Goal: Task Accomplishment & Management: Use online tool/utility

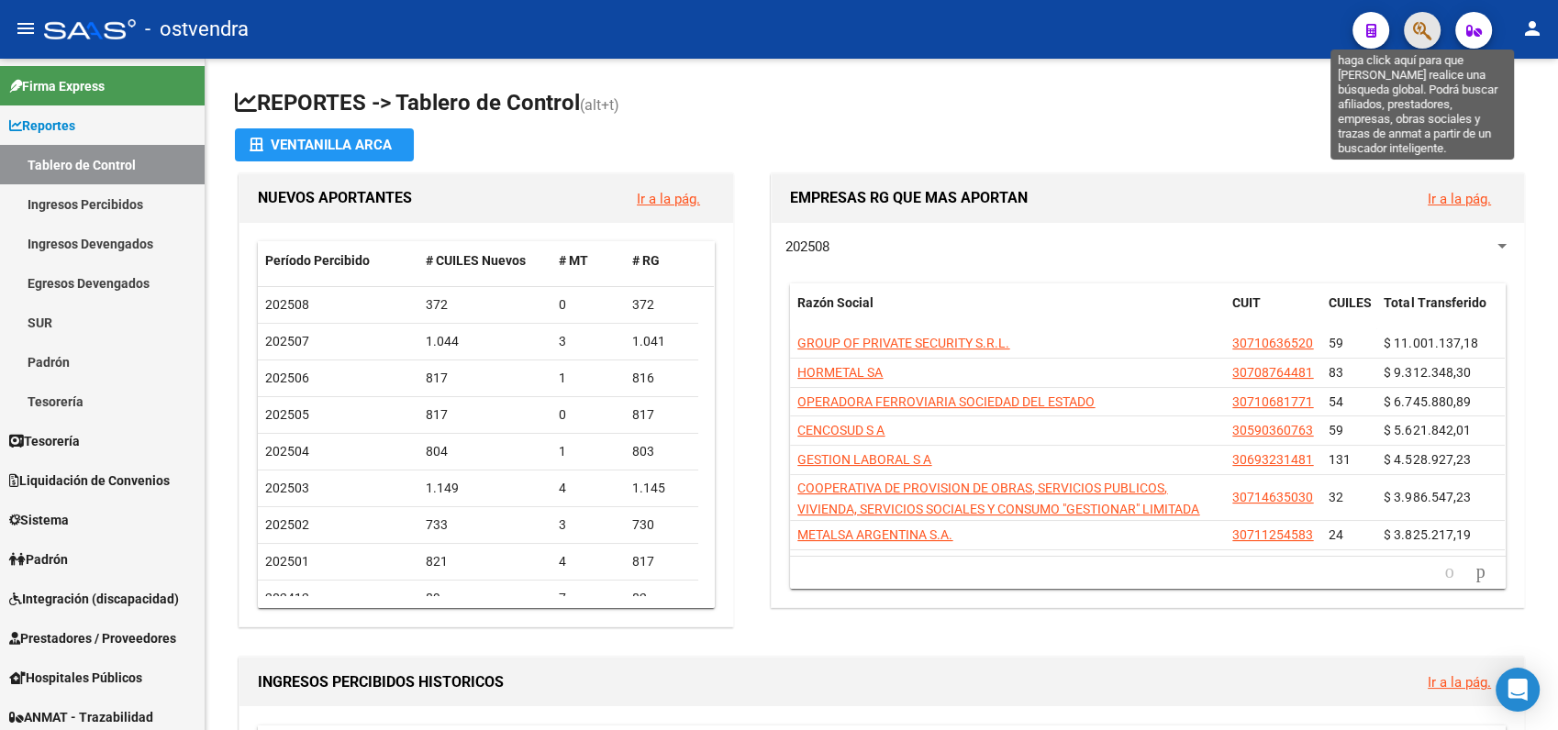
click at [1423, 29] on icon "button" at bounding box center [1422, 30] width 18 height 21
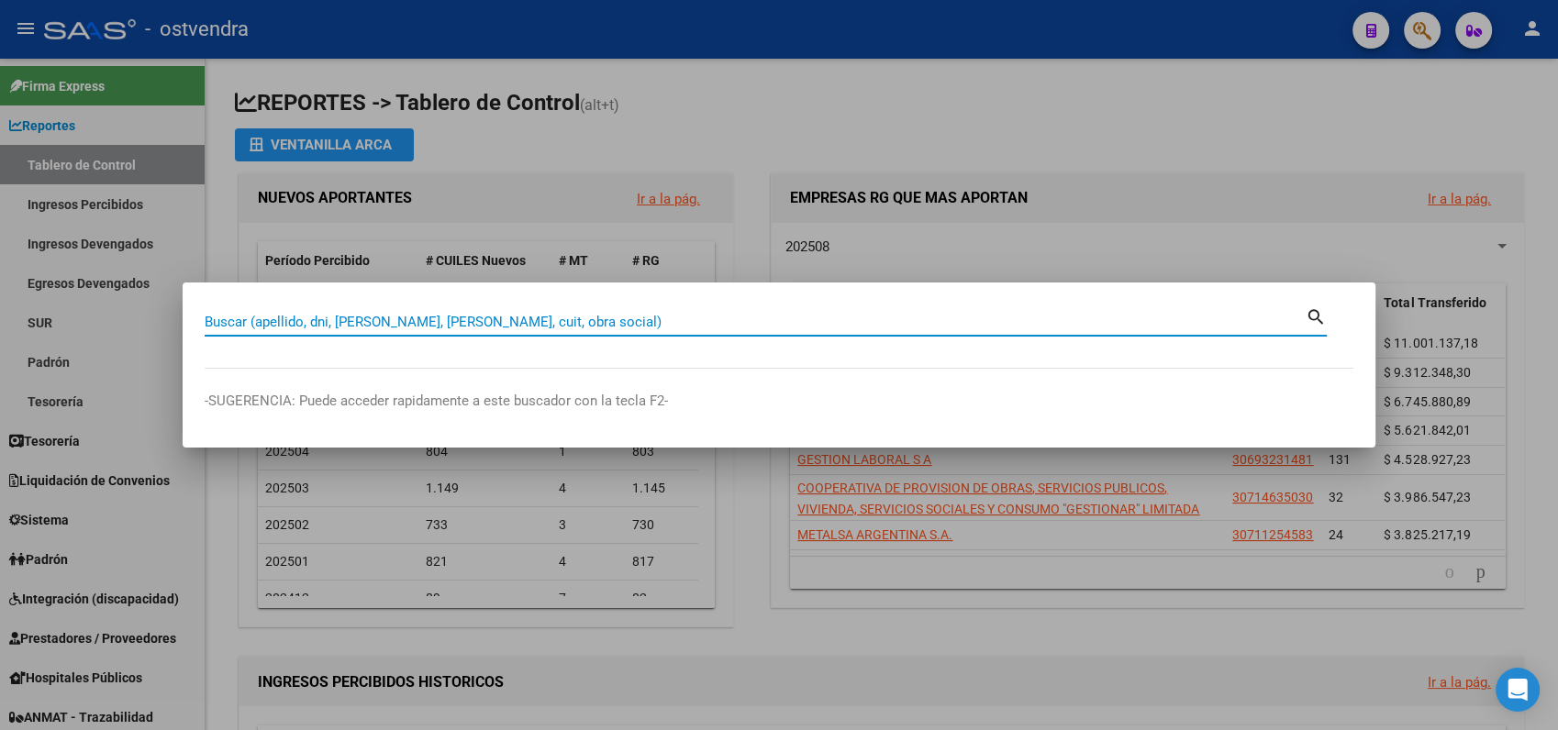
paste input "26340741"
type input "26340741"
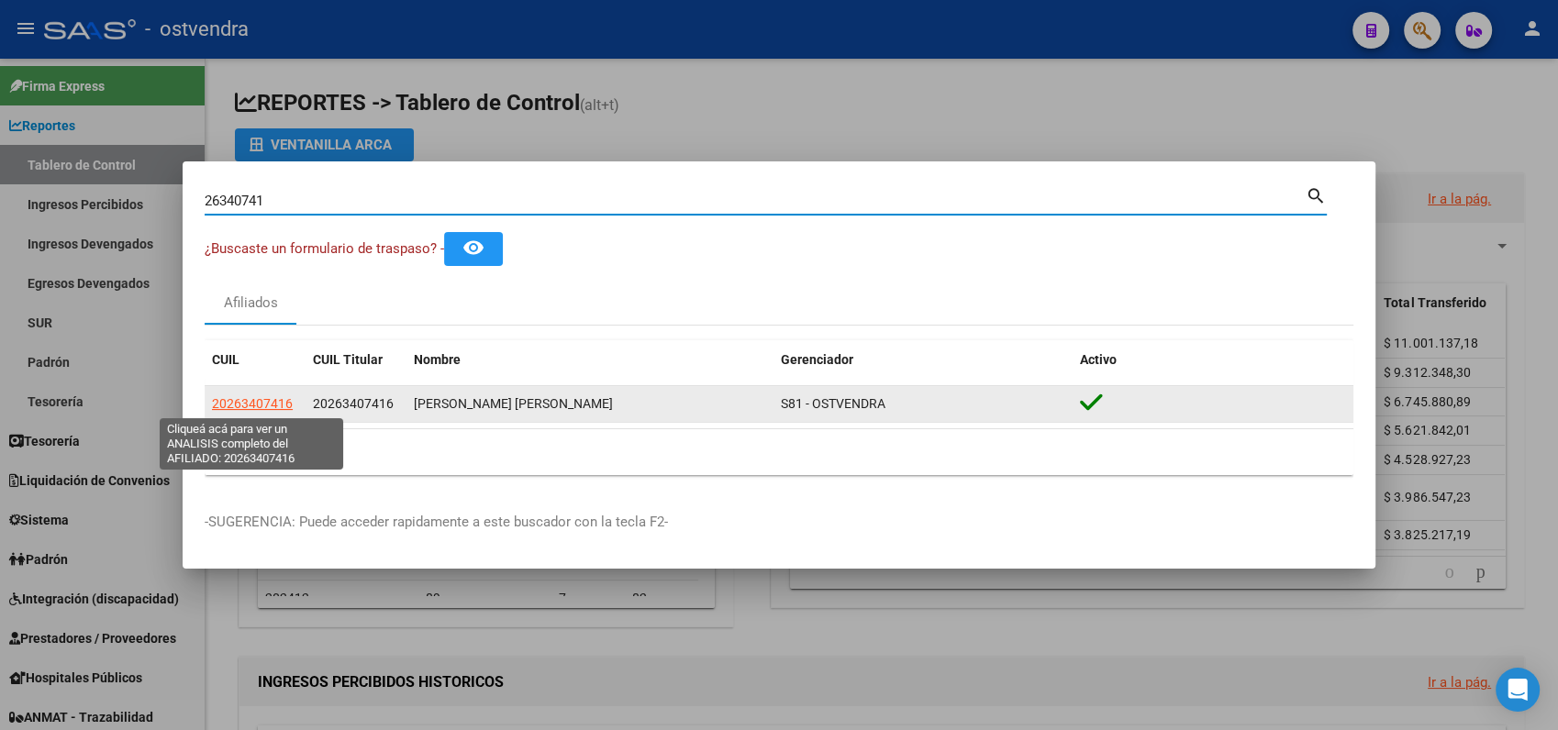
click at [248, 405] on span "20263407416" at bounding box center [252, 403] width 81 height 15
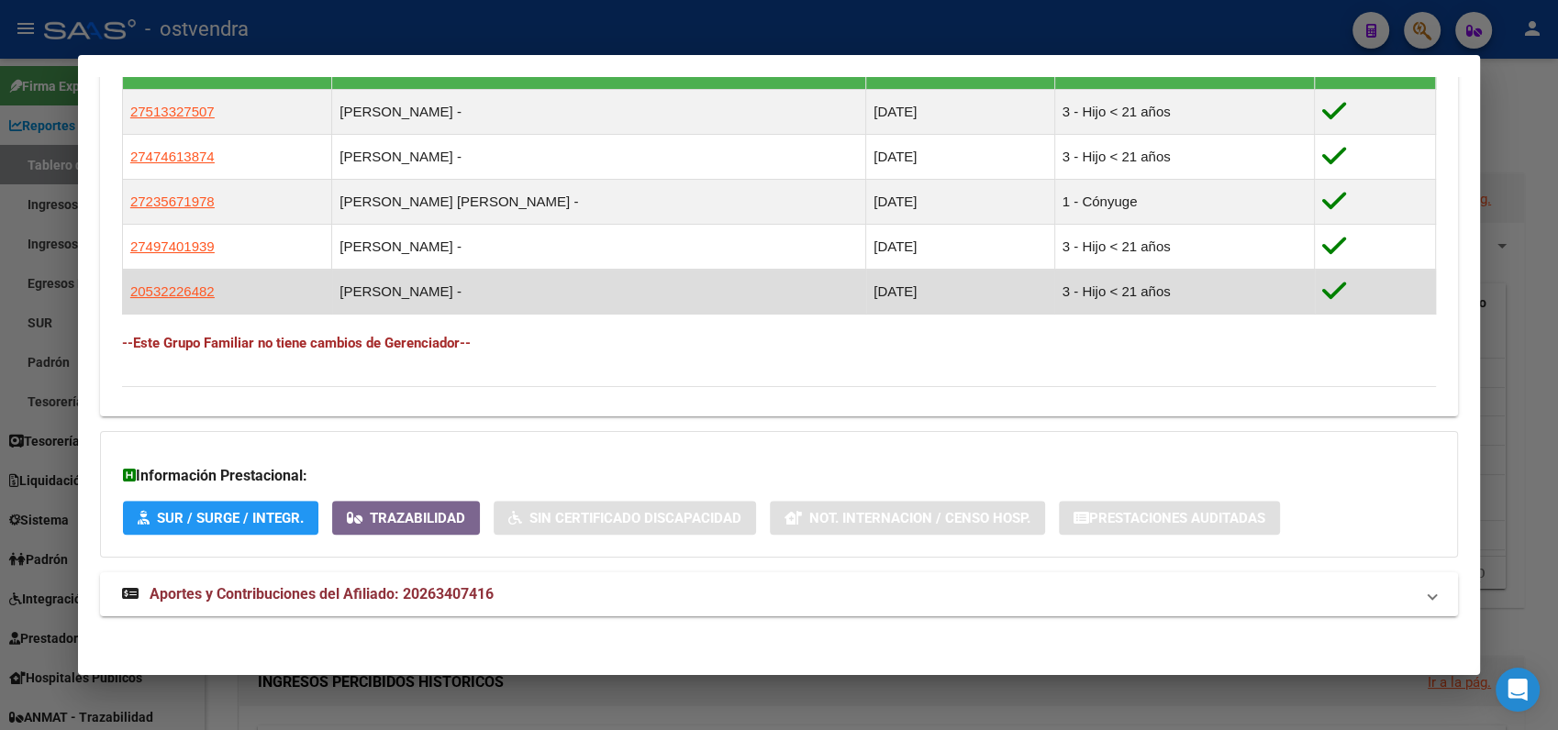
scroll to position [1025, 0]
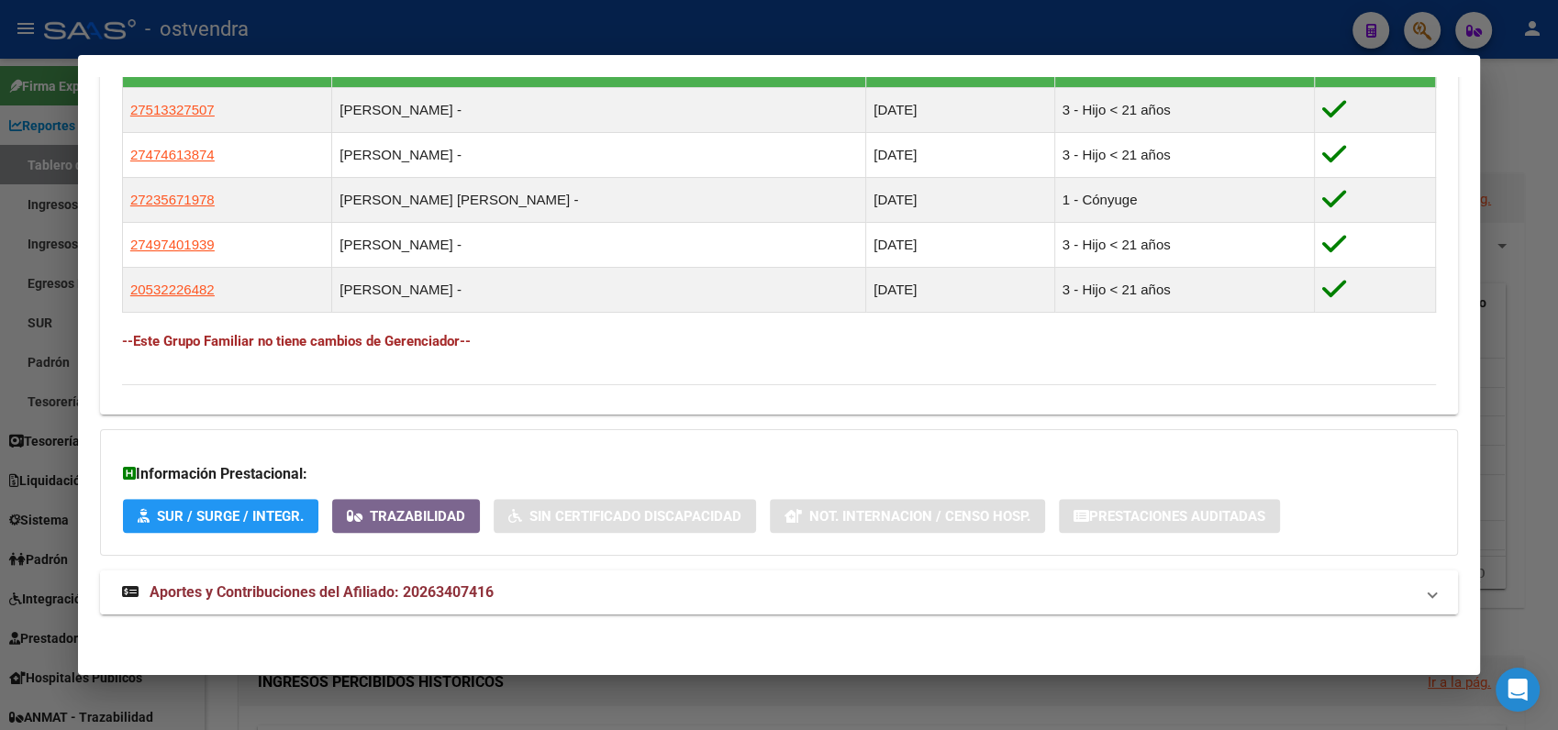
click at [274, 583] on span "Aportes y Contribuciones del Afiliado: 20263407416" at bounding box center [322, 591] width 344 height 17
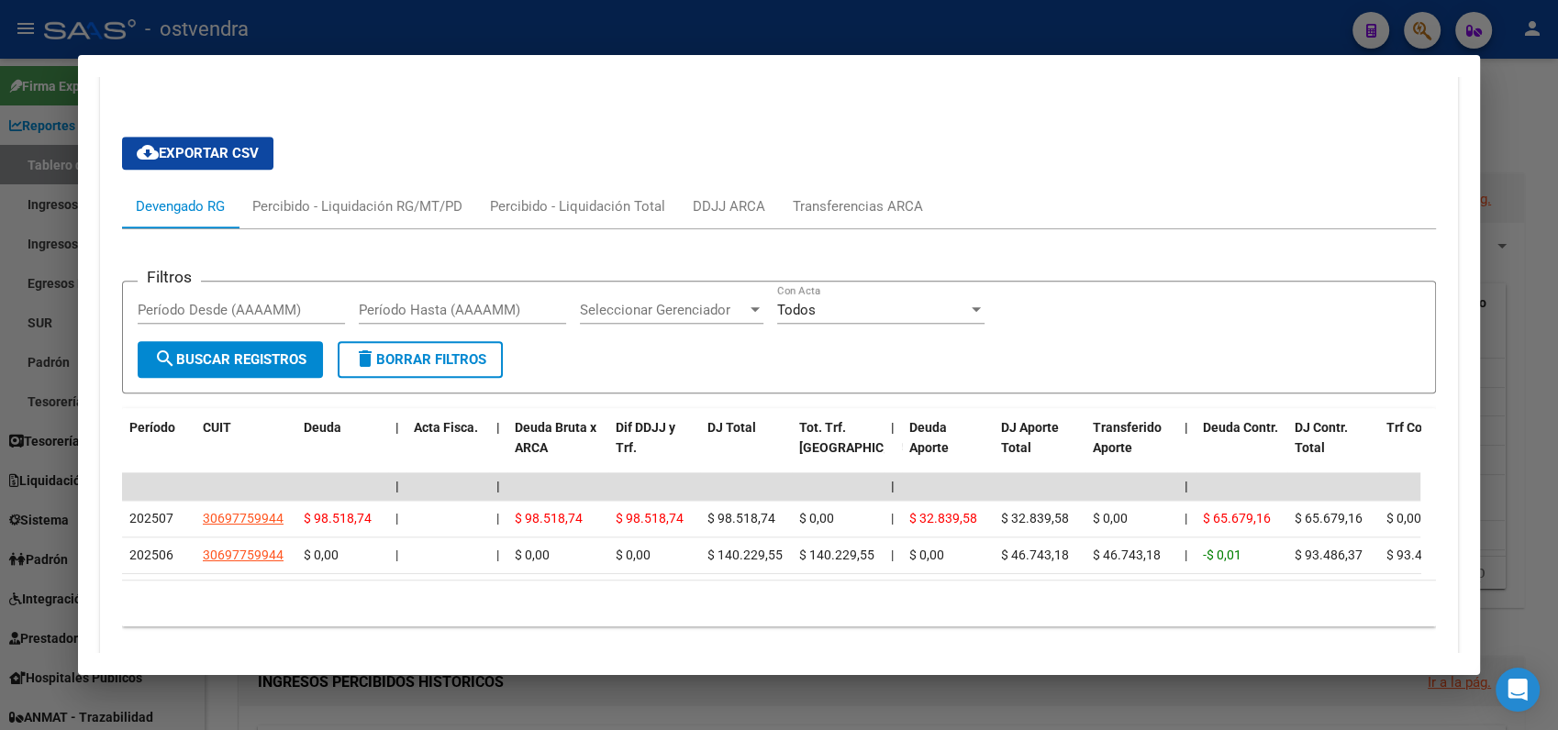
scroll to position [1632, 0]
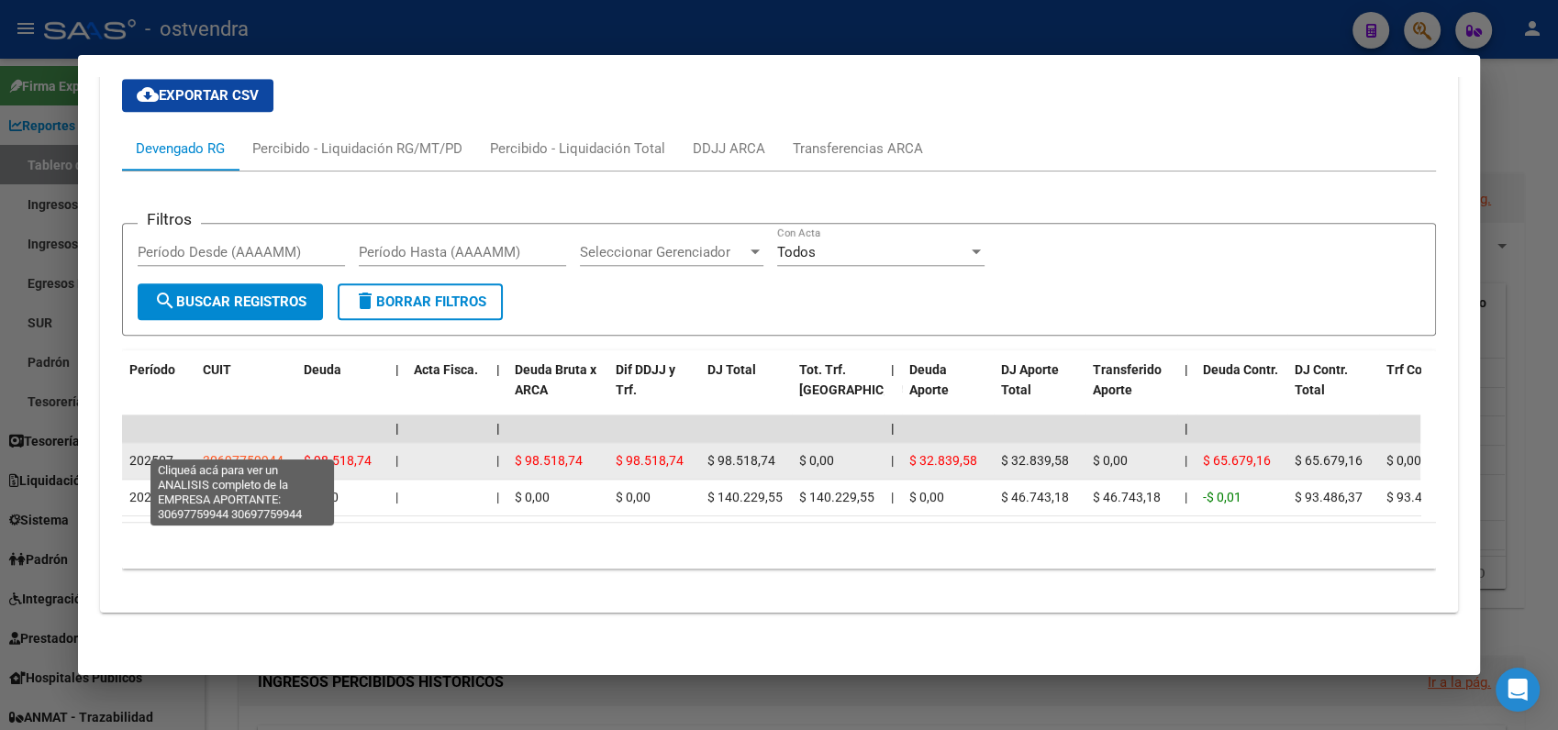
click at [228, 453] on span "30697759944" at bounding box center [243, 460] width 81 height 15
type textarea "30697759944"
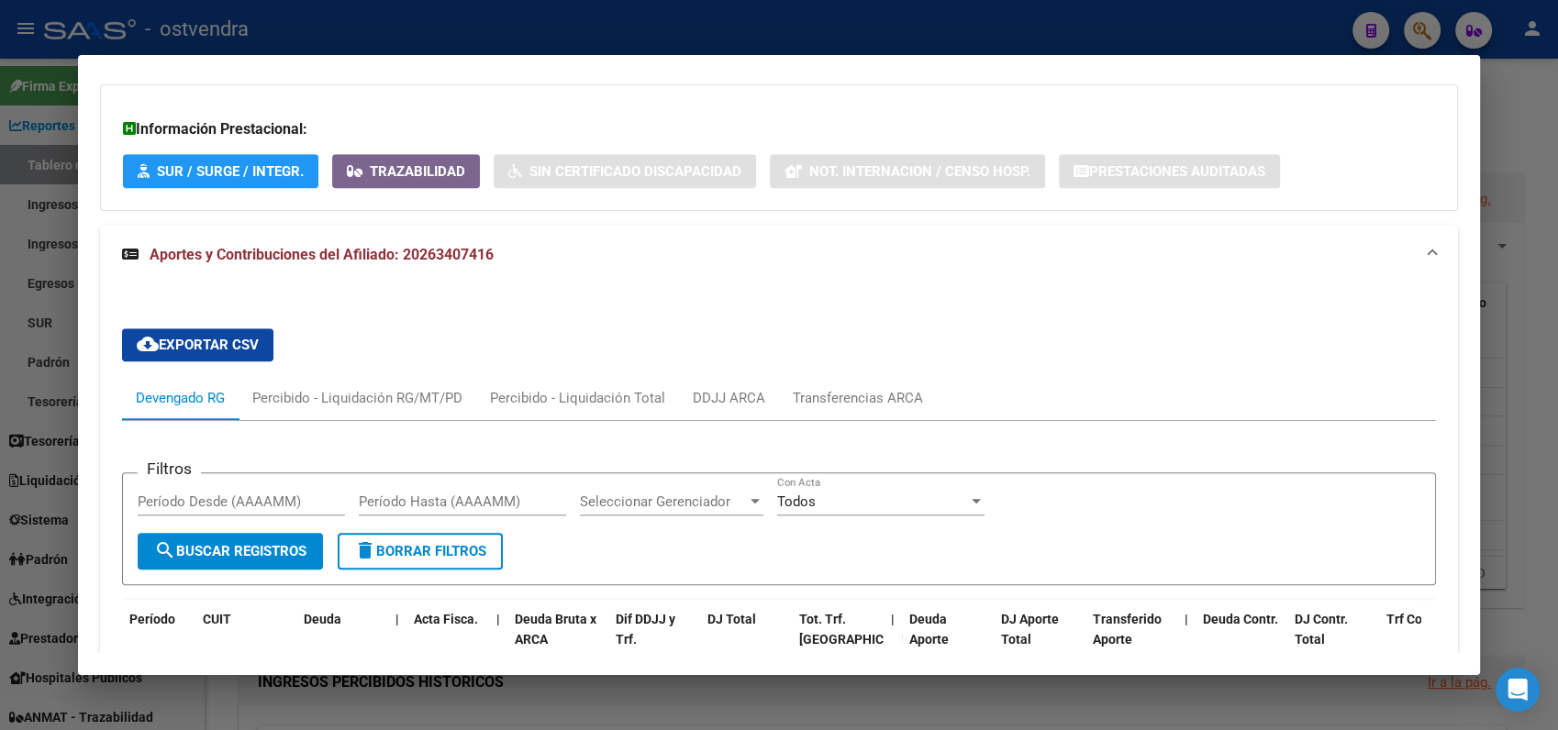
scroll to position [1327, 0]
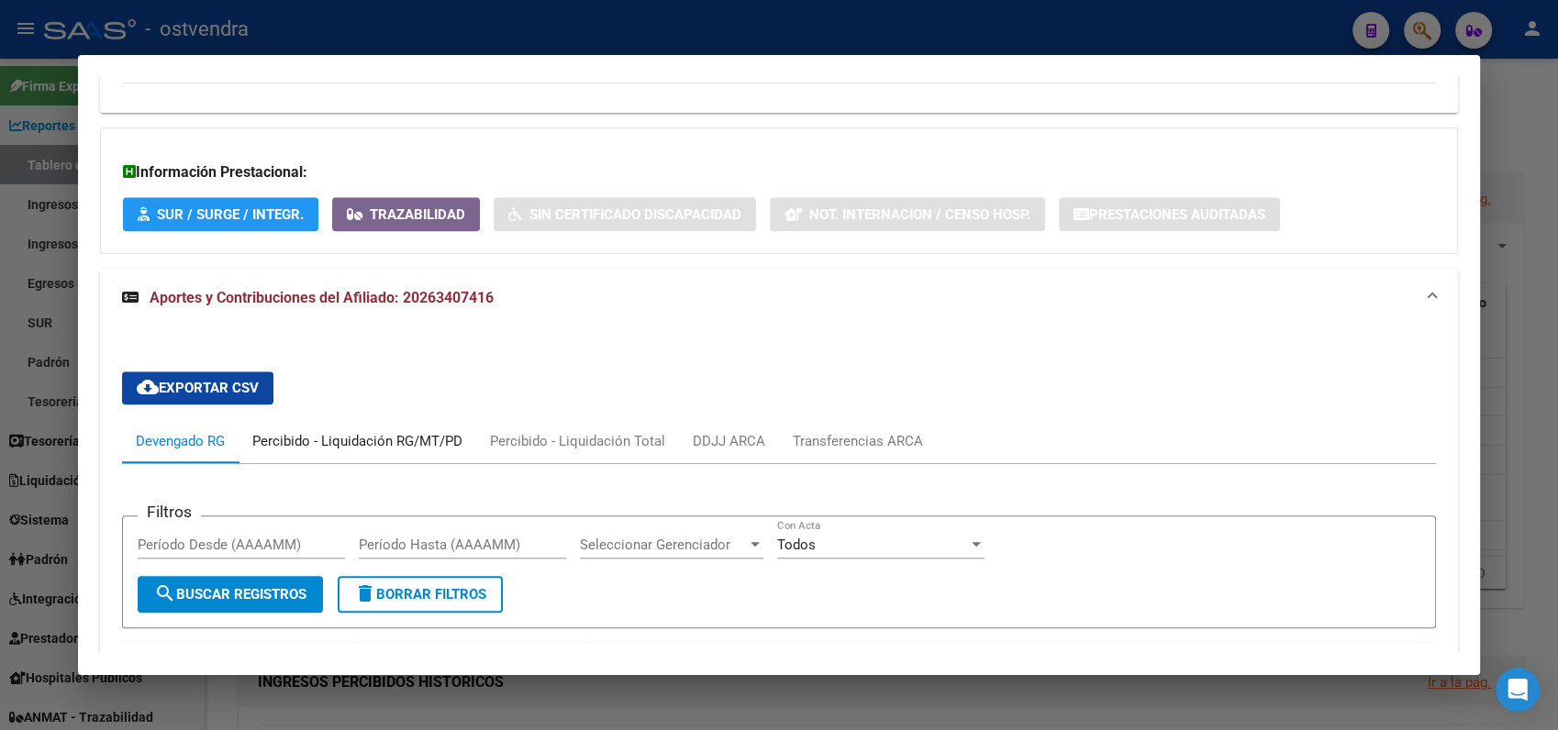
click at [393, 438] on div "Percibido - Liquidación RG/MT/PD" at bounding box center [357, 441] width 210 height 20
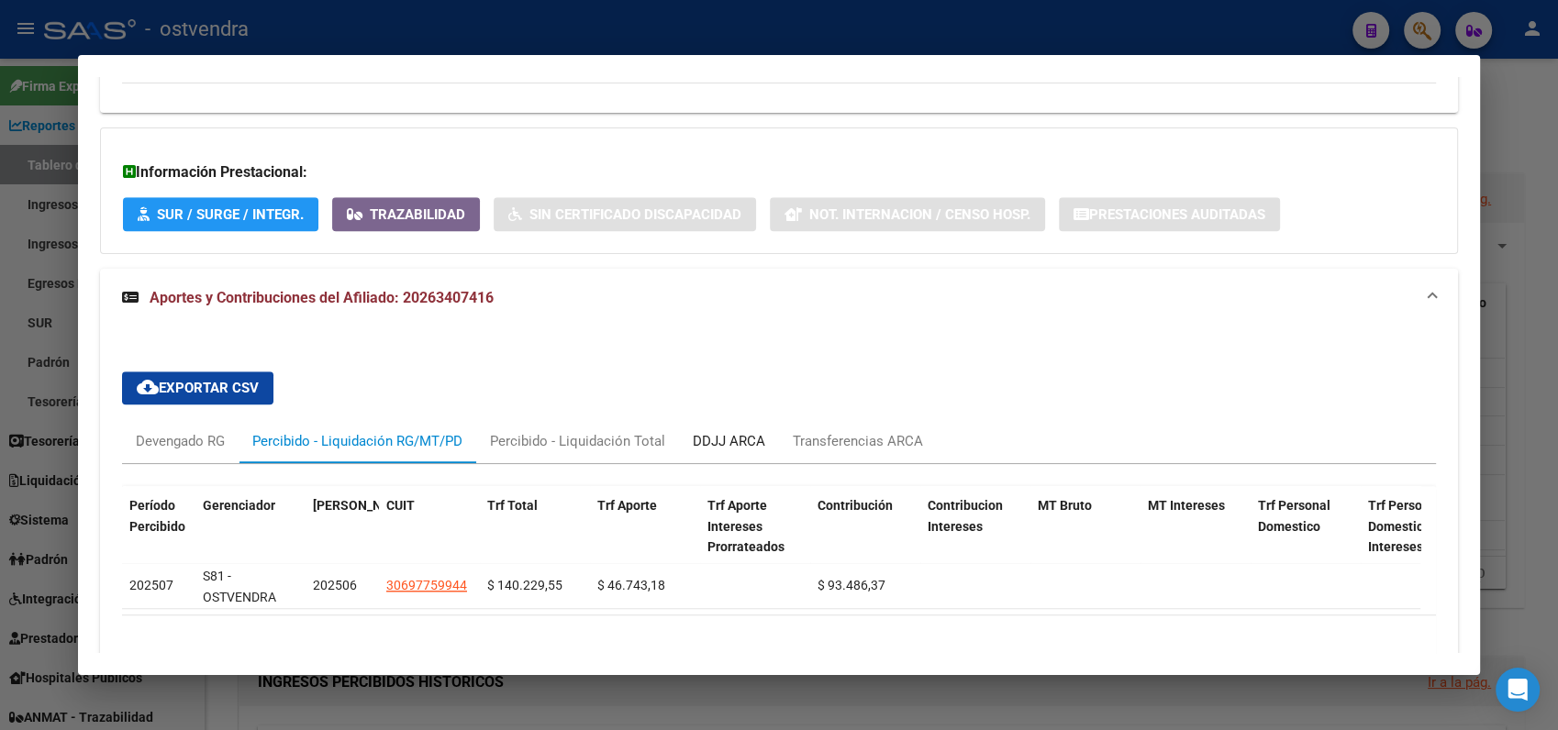
click at [727, 435] on div "DDJJ ARCA" at bounding box center [729, 441] width 72 height 20
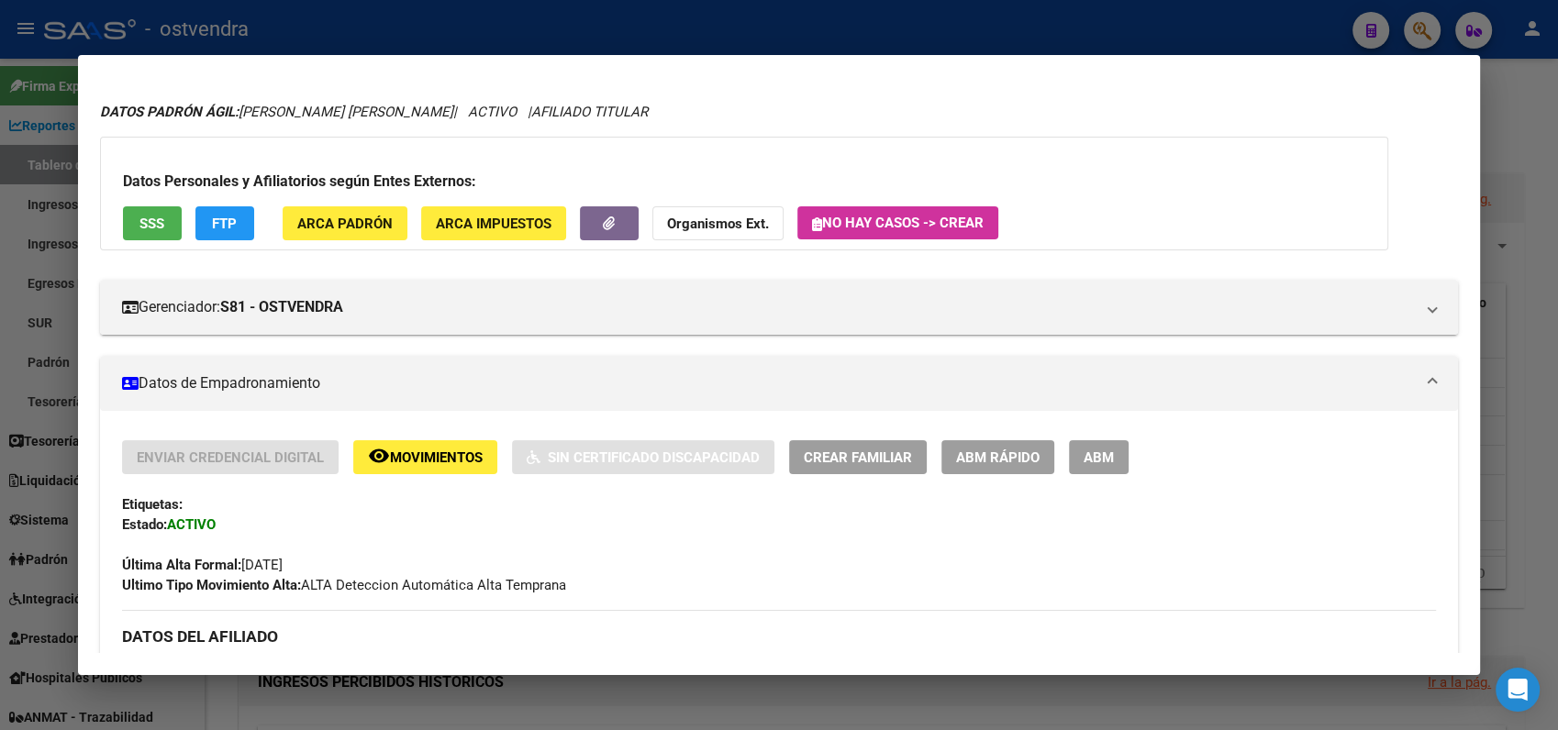
scroll to position [0, 0]
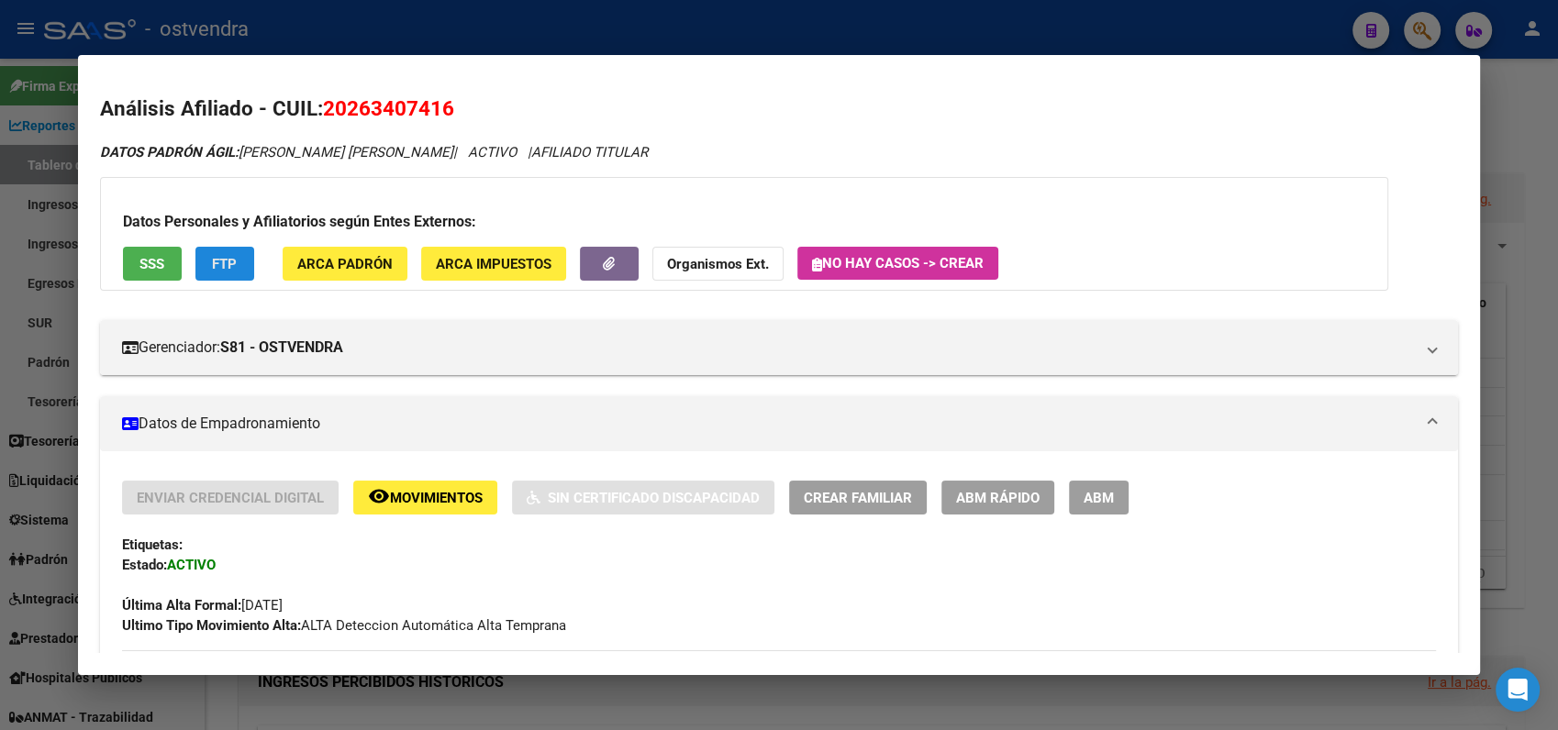
click at [222, 266] on span "FTP" at bounding box center [224, 264] width 25 height 17
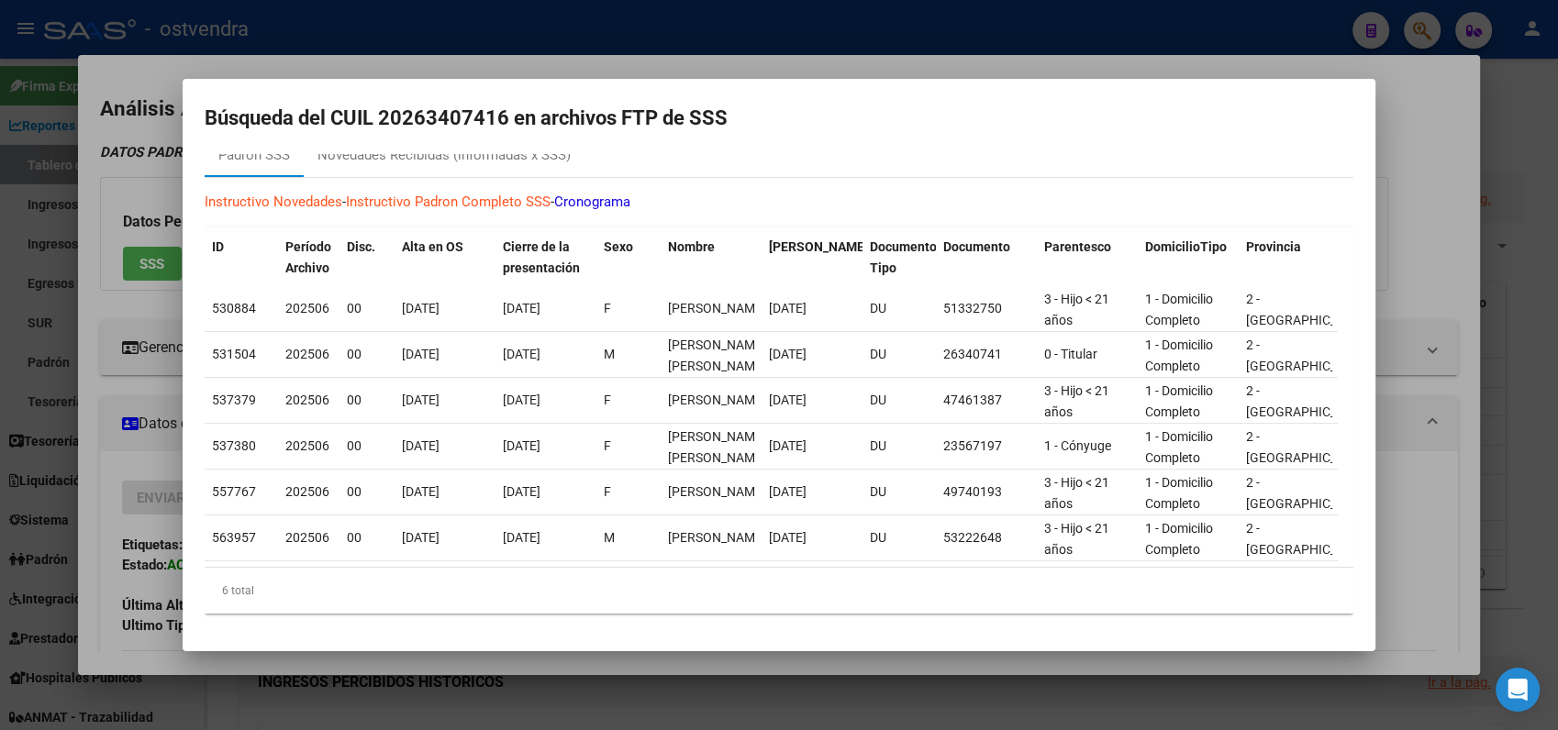
click at [1406, 101] on div at bounding box center [779, 365] width 1558 height 730
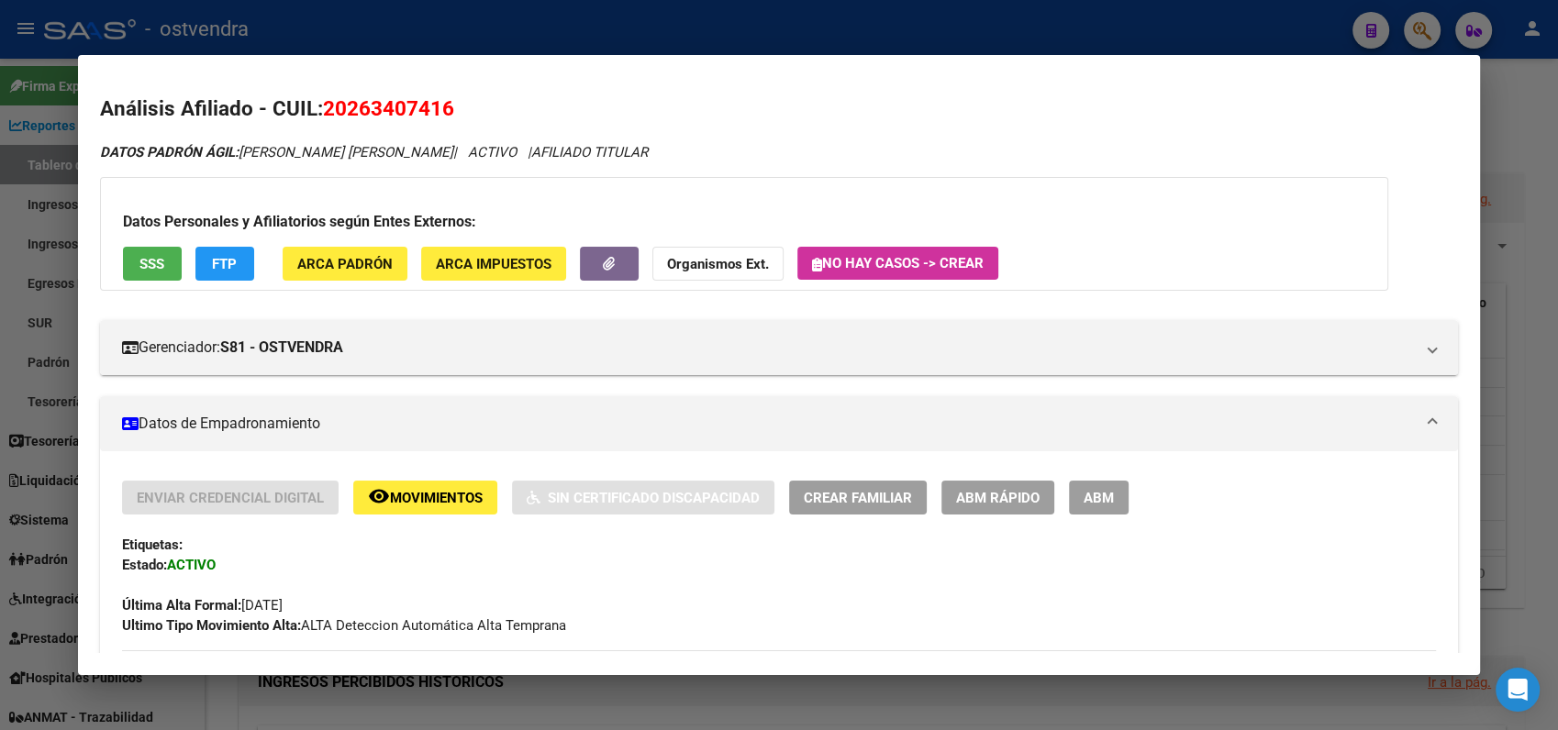
click at [161, 267] on span "SSS" at bounding box center [151, 264] width 25 height 17
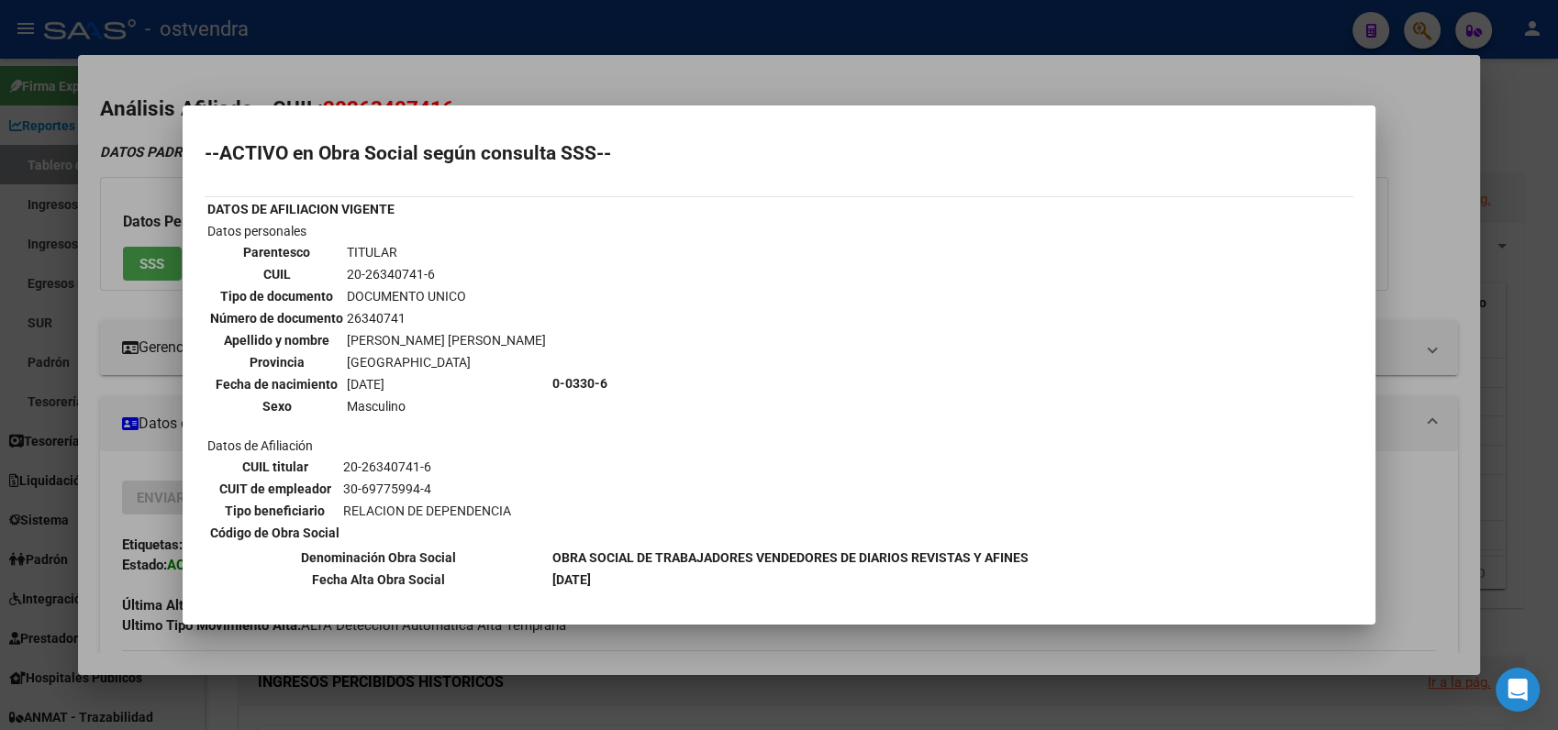
drag, startPoint x: 292, startPoint y: 574, endPoint x: 648, endPoint y: 570, distance: 356.0
click at [648, 570] on tr "Fecha Alta Obra Social 01-06-2025" at bounding box center [617, 580] width 823 height 20
click at [1262, 75] on div at bounding box center [779, 365] width 1558 height 730
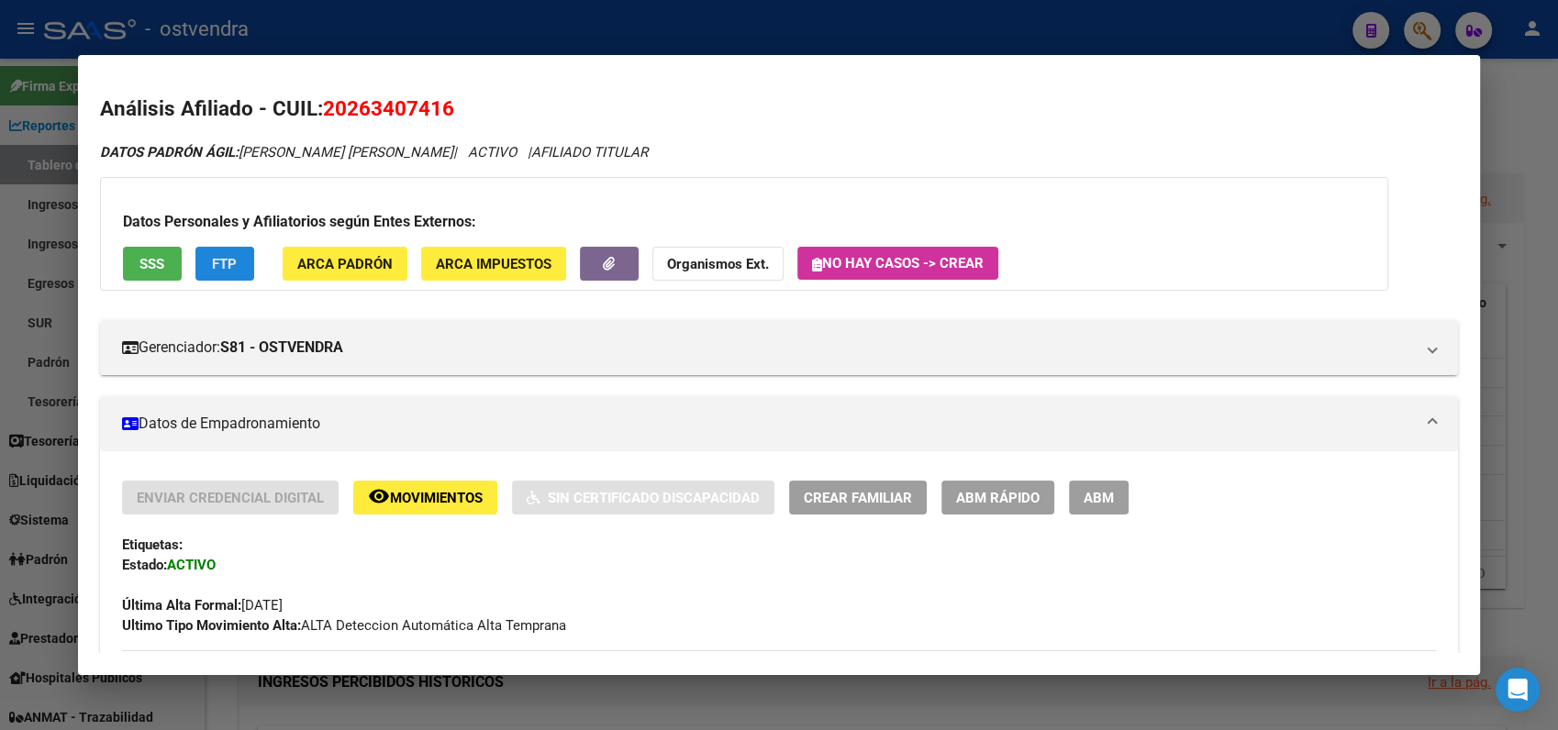
click at [230, 263] on span "FTP" at bounding box center [224, 264] width 25 height 17
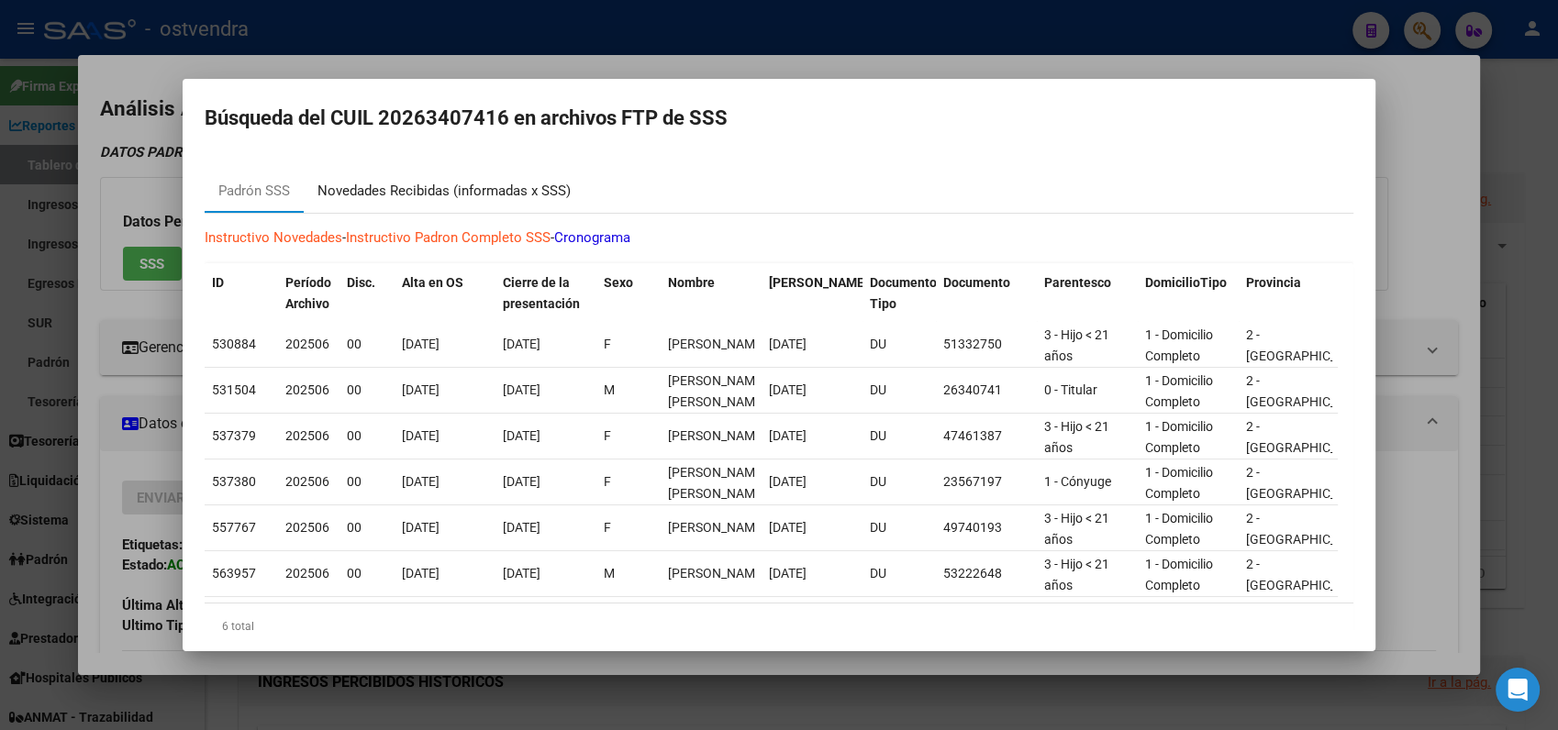
click at [370, 191] on div "Novedades Recibidas (informadas x SSS)" at bounding box center [443, 191] width 253 height 21
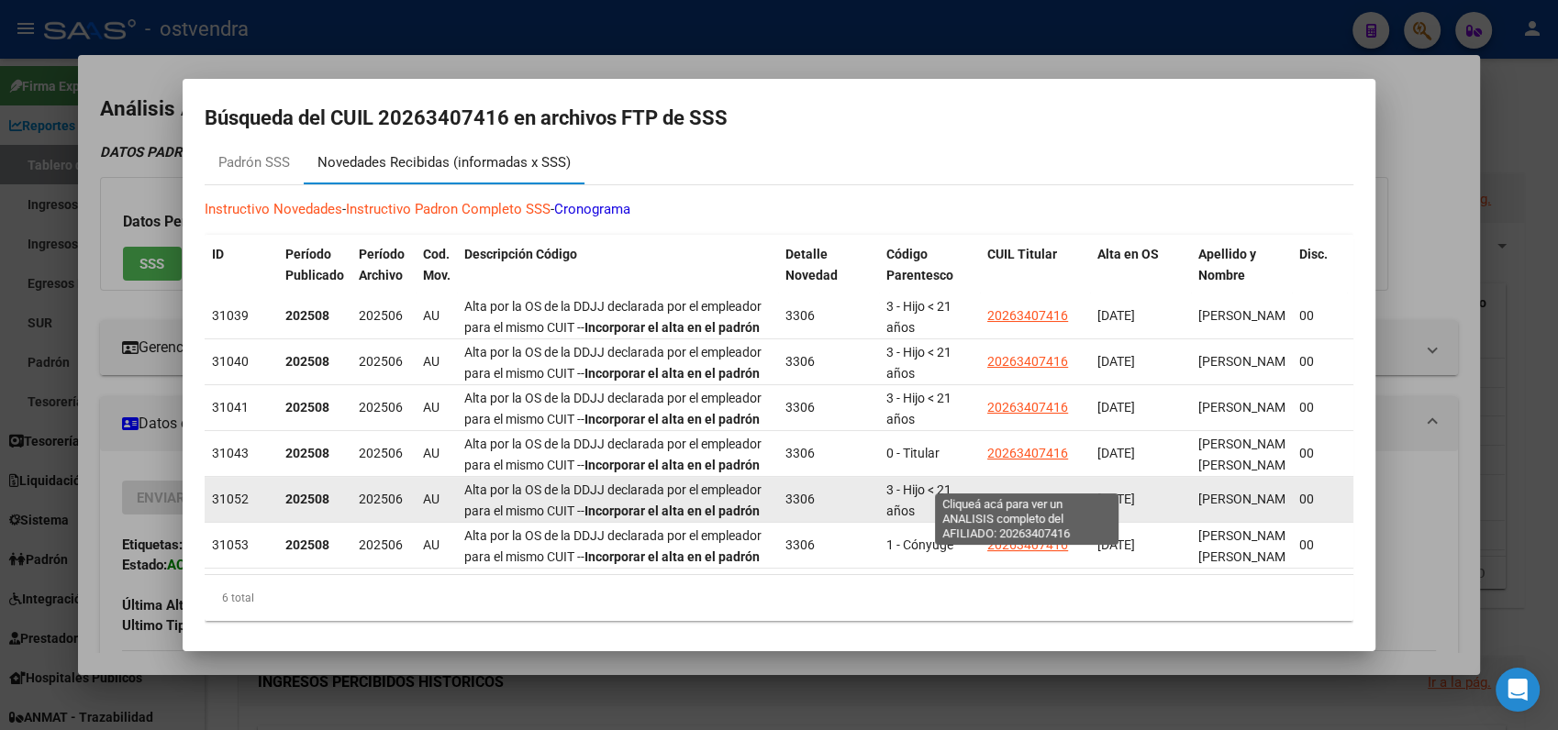
scroll to position [50, 0]
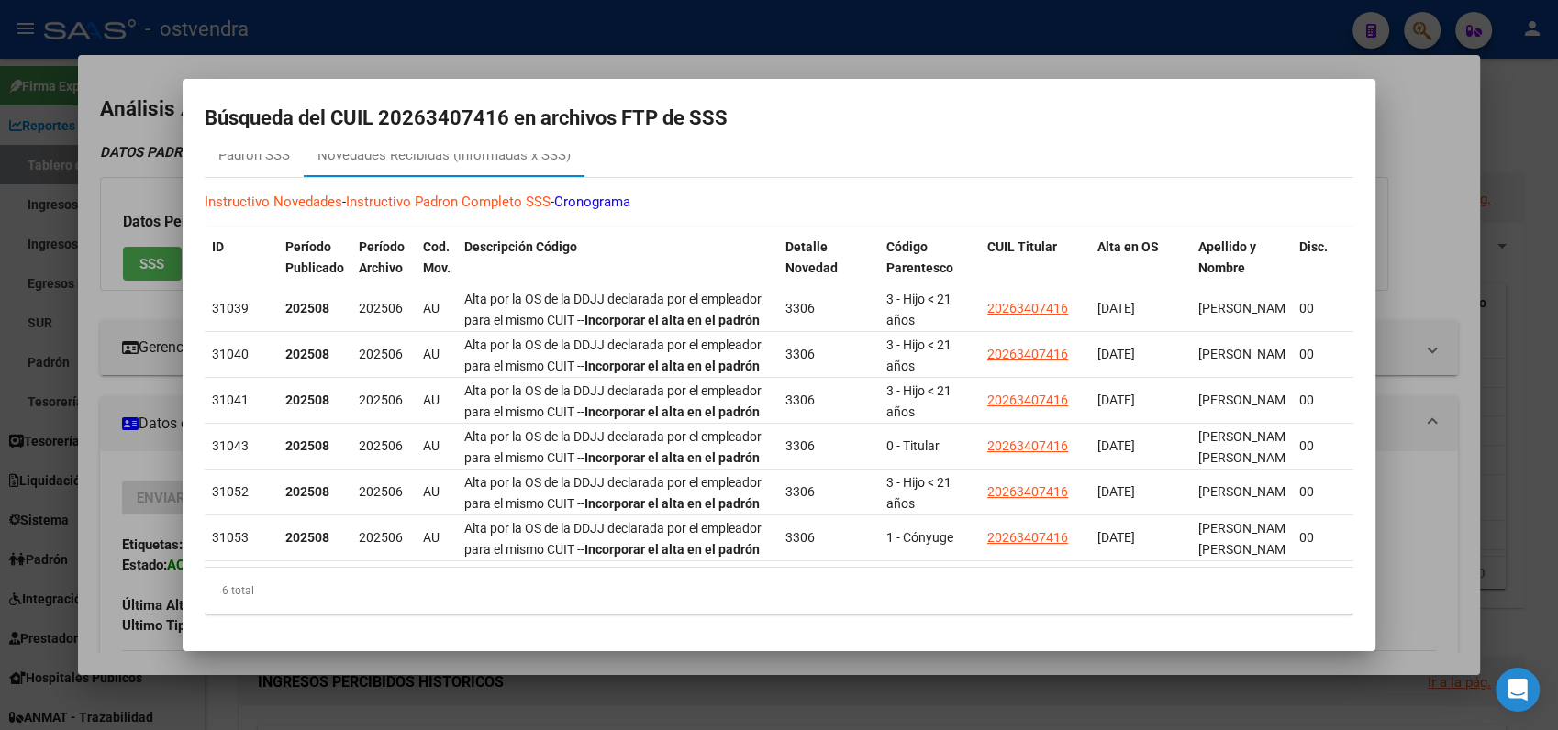
click at [1409, 110] on div at bounding box center [779, 365] width 1558 height 730
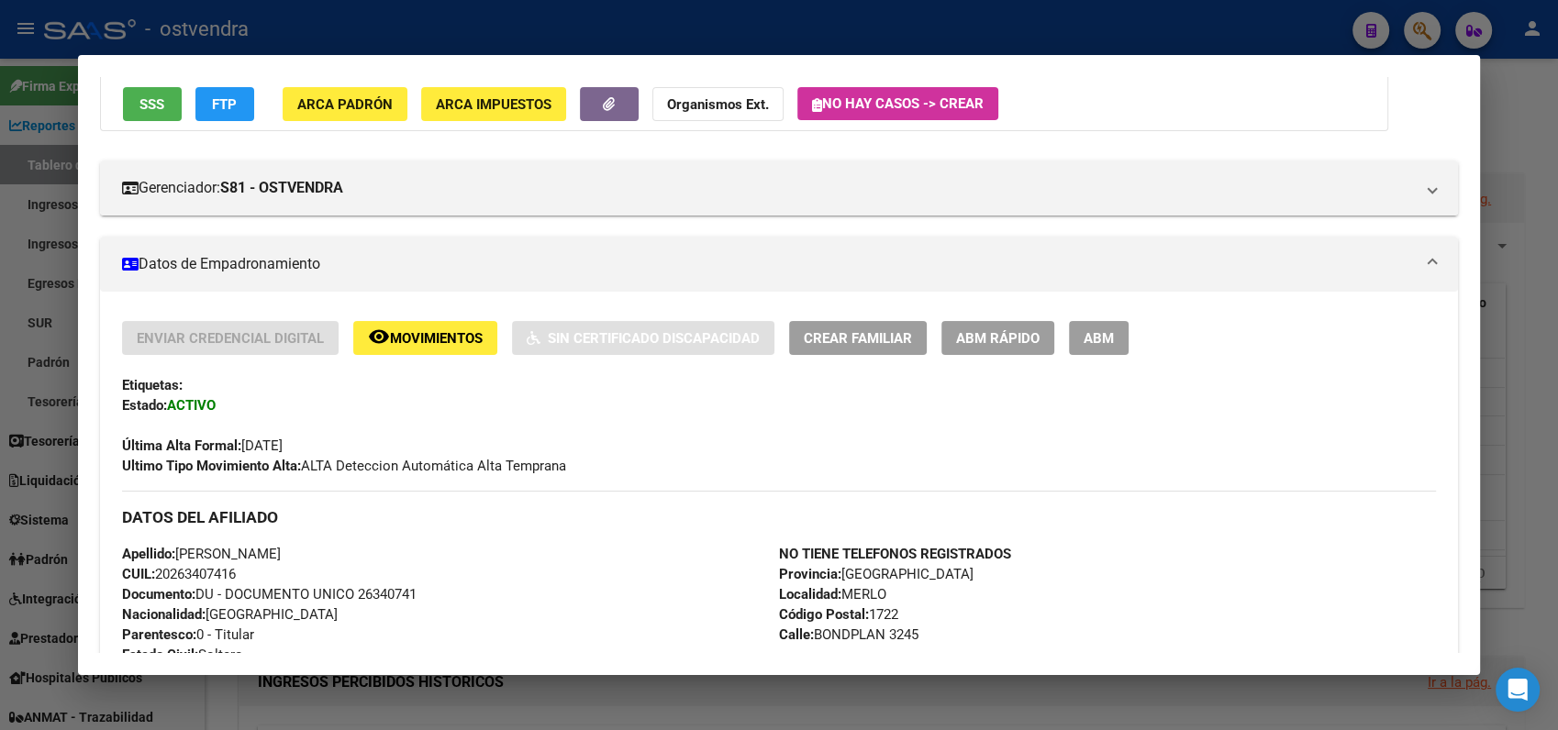
scroll to position [204, 0]
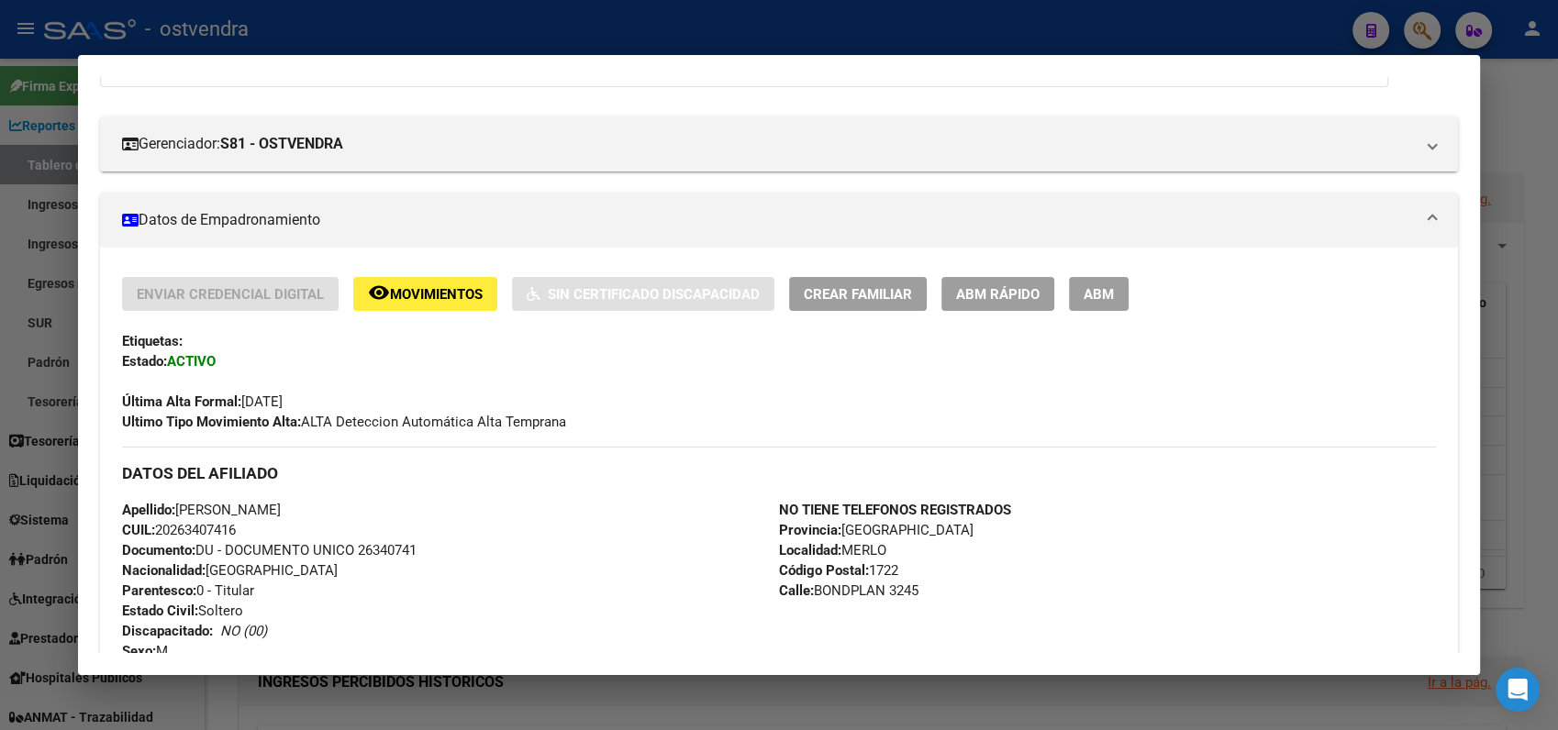
drag, startPoint x: 242, startPoint y: 402, endPoint x: 415, endPoint y: 394, distance: 172.7
click at [415, 394] on div "Última Alta Formal: 01/06/2025" at bounding box center [779, 392] width 1314 height 40
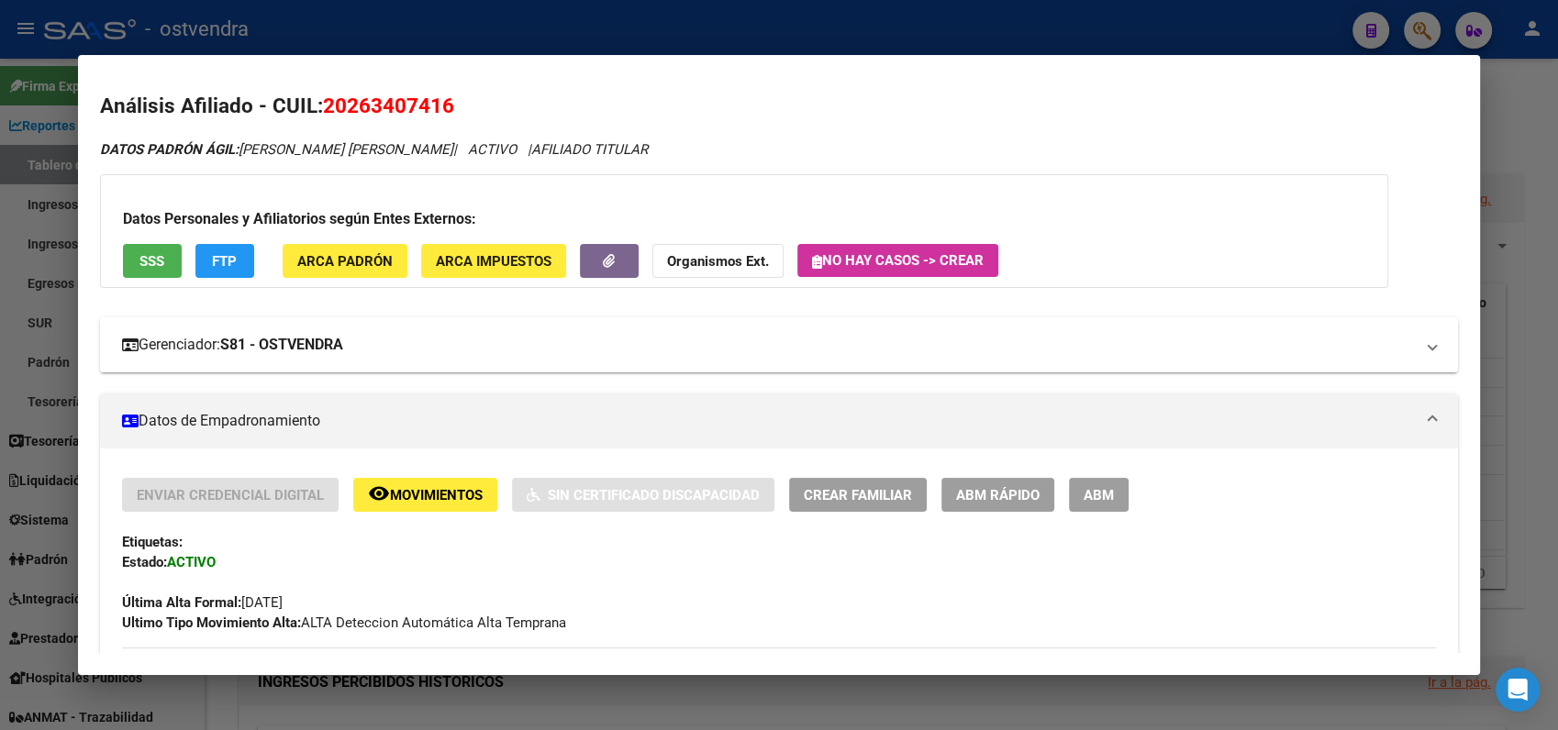
scroll to position [0, 0]
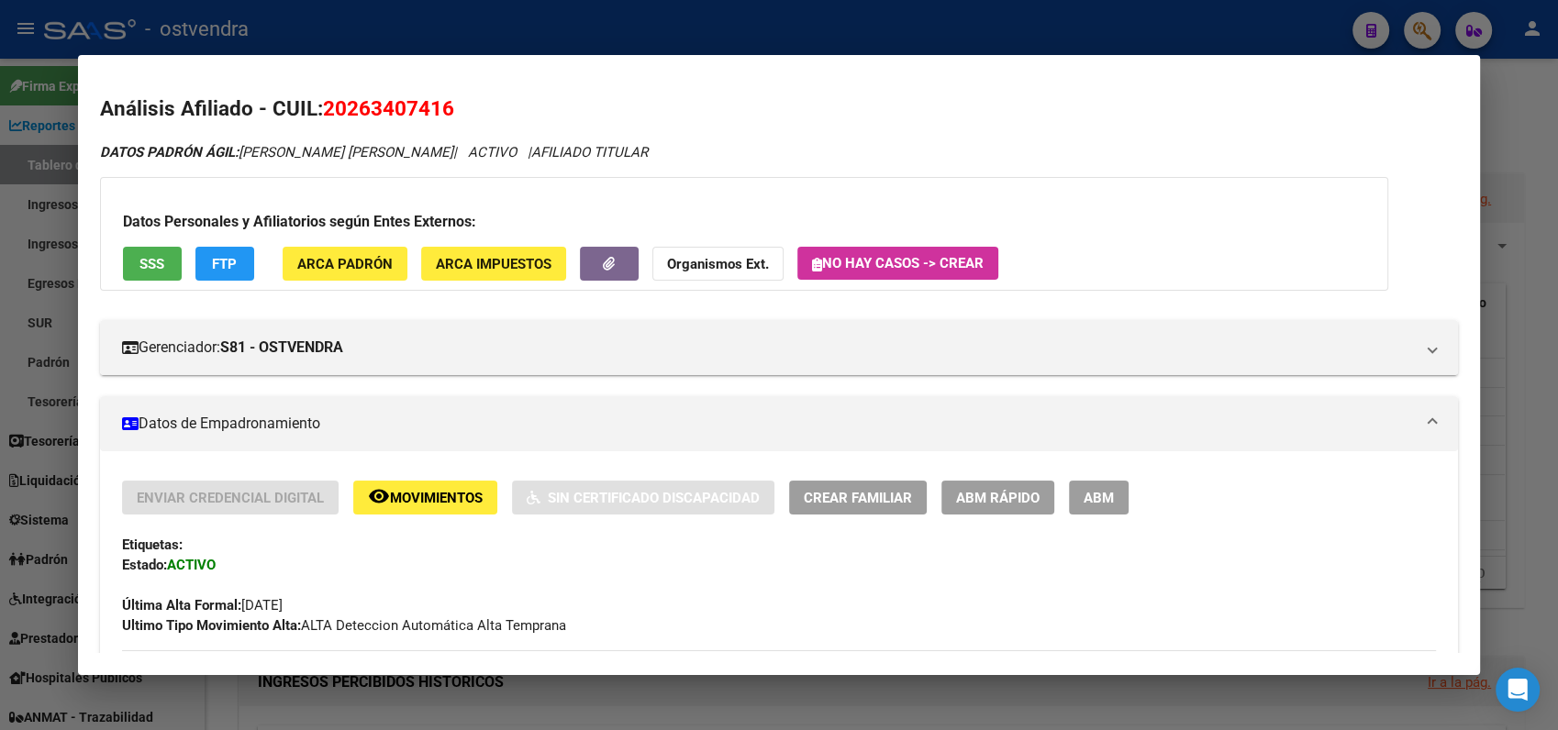
click at [218, 264] on span "FTP" at bounding box center [224, 264] width 25 height 17
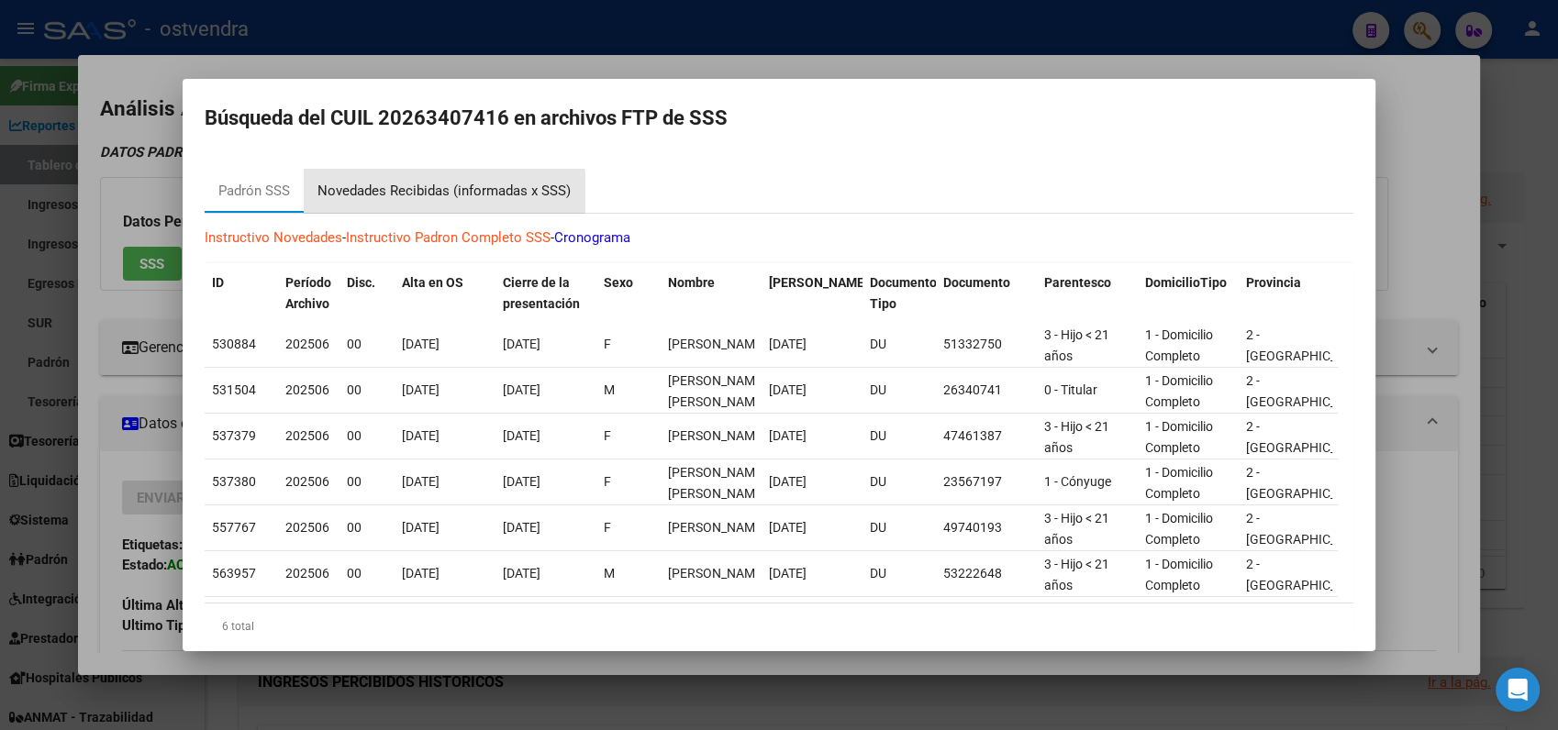
click at [404, 193] on div "Novedades Recibidas (informadas x SSS)" at bounding box center [443, 191] width 253 height 21
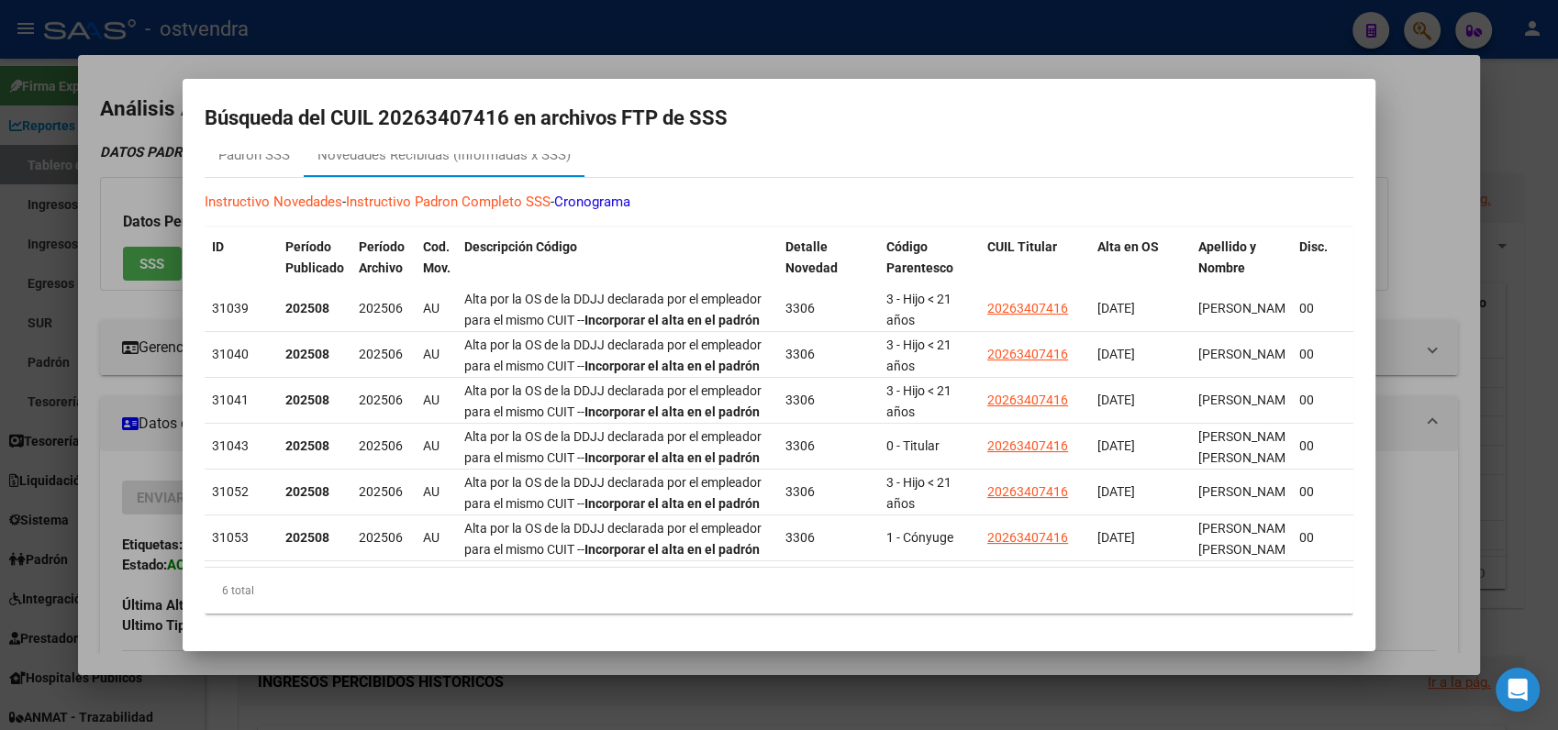
click at [91, 168] on div at bounding box center [779, 365] width 1558 height 730
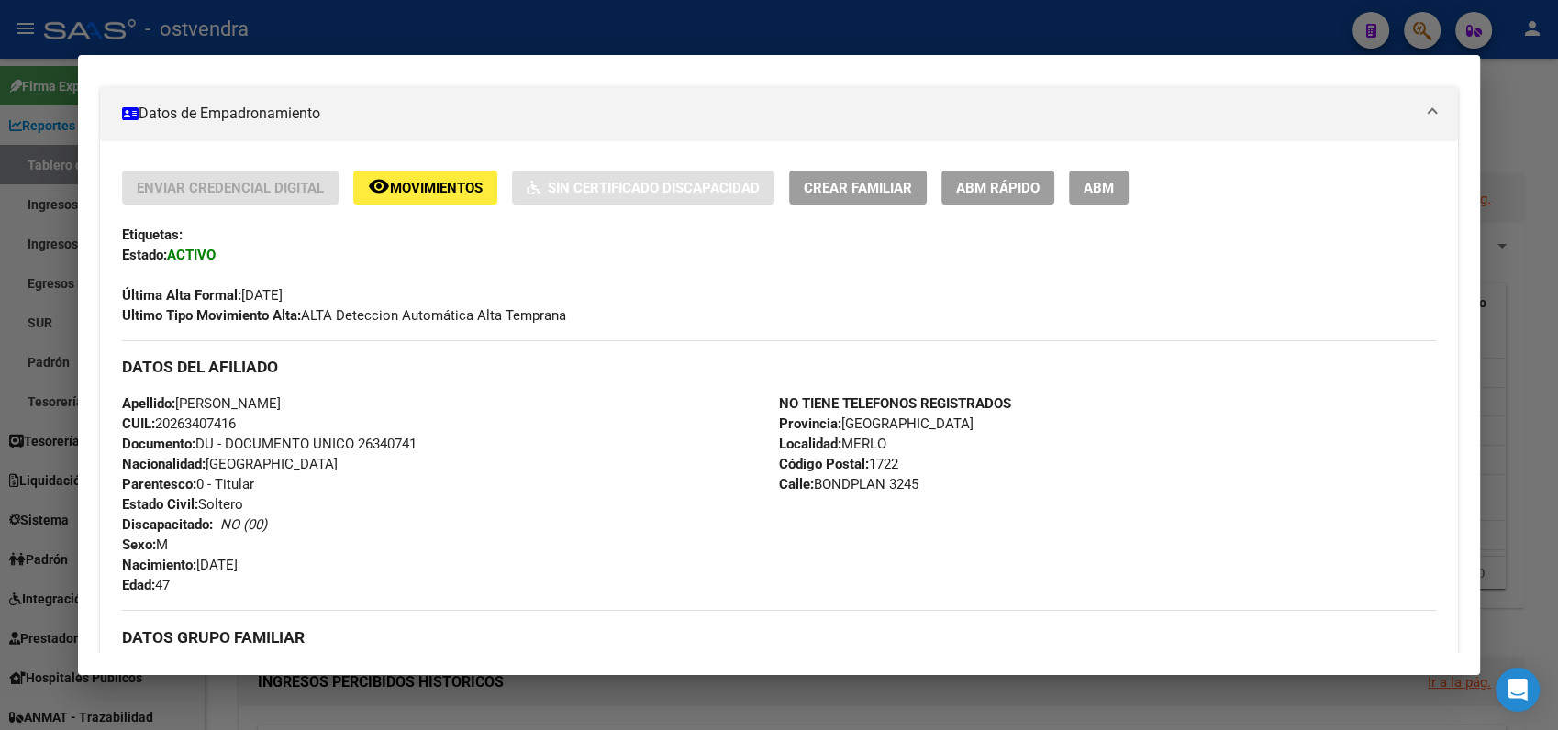
scroll to position [97, 0]
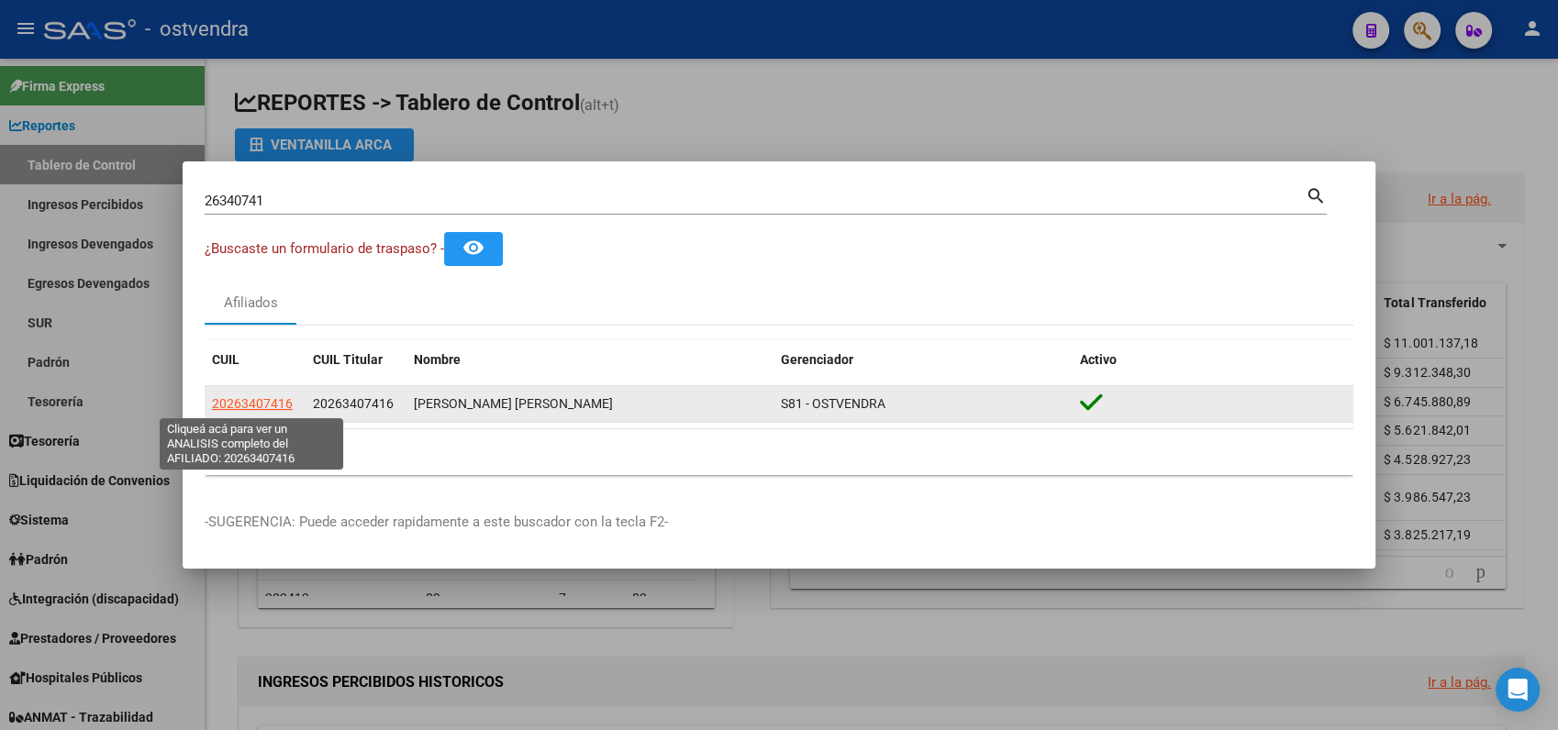
click at [279, 404] on span "20263407416" at bounding box center [252, 403] width 81 height 15
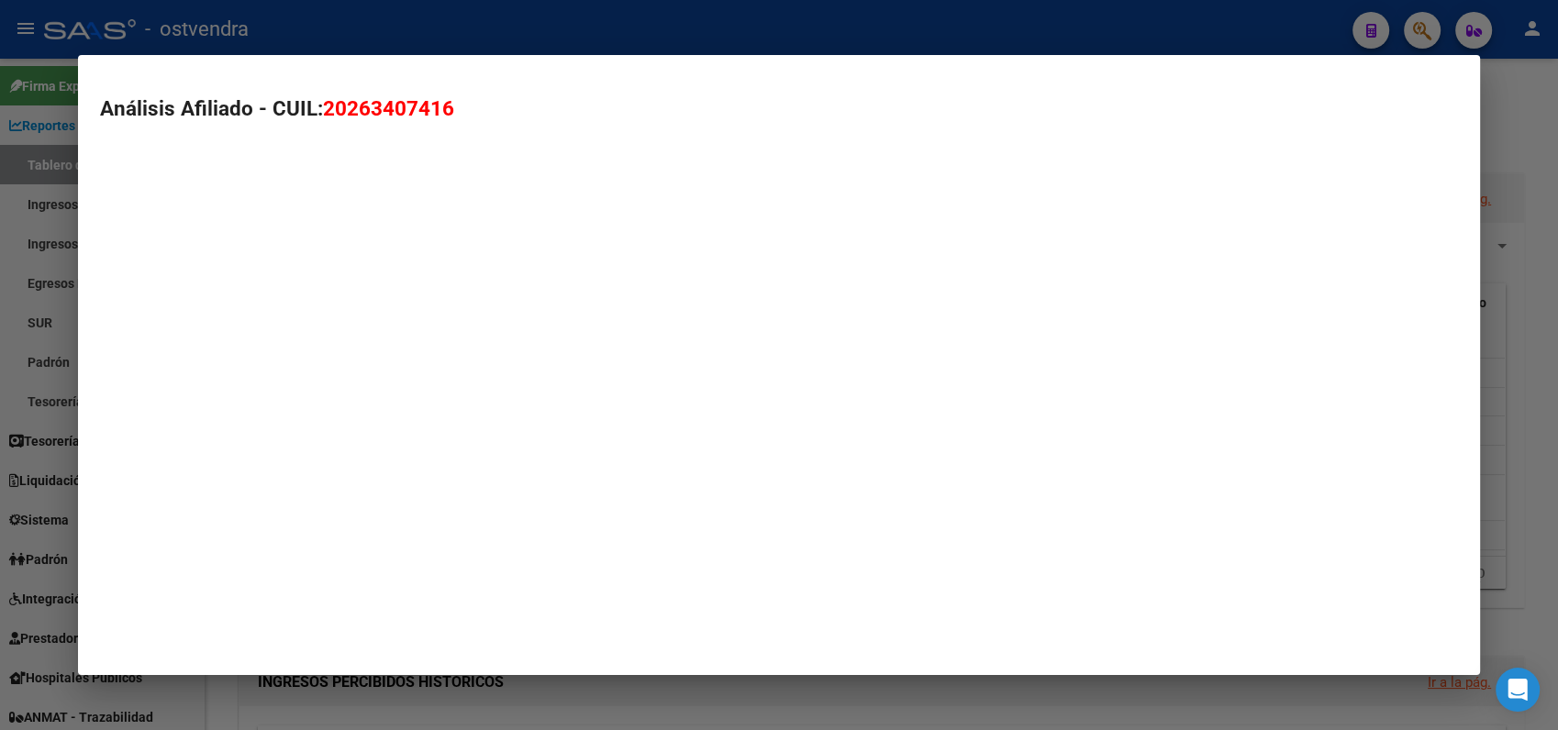
type textarea "20263407416"
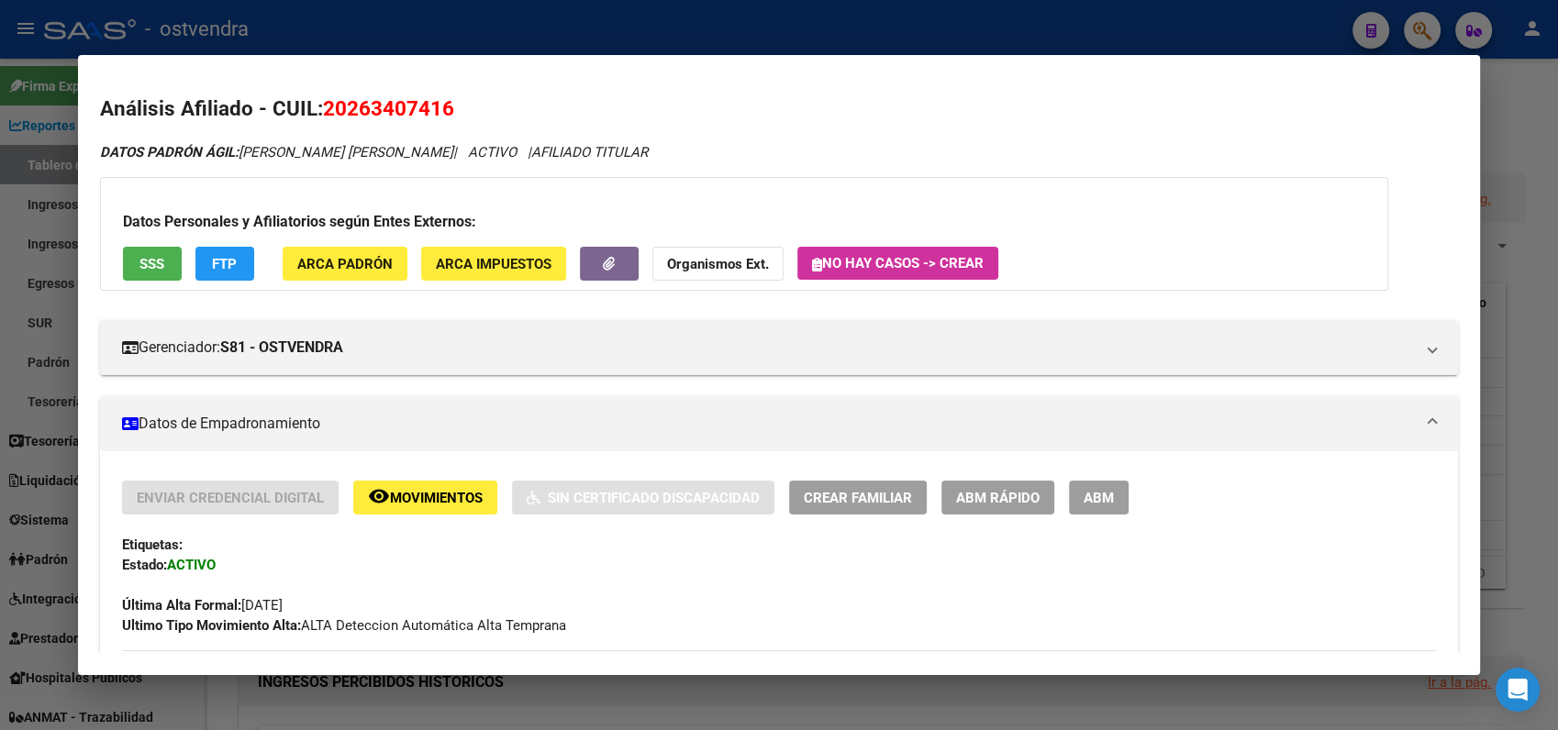
click at [147, 263] on span "SSS" at bounding box center [151, 264] width 25 height 17
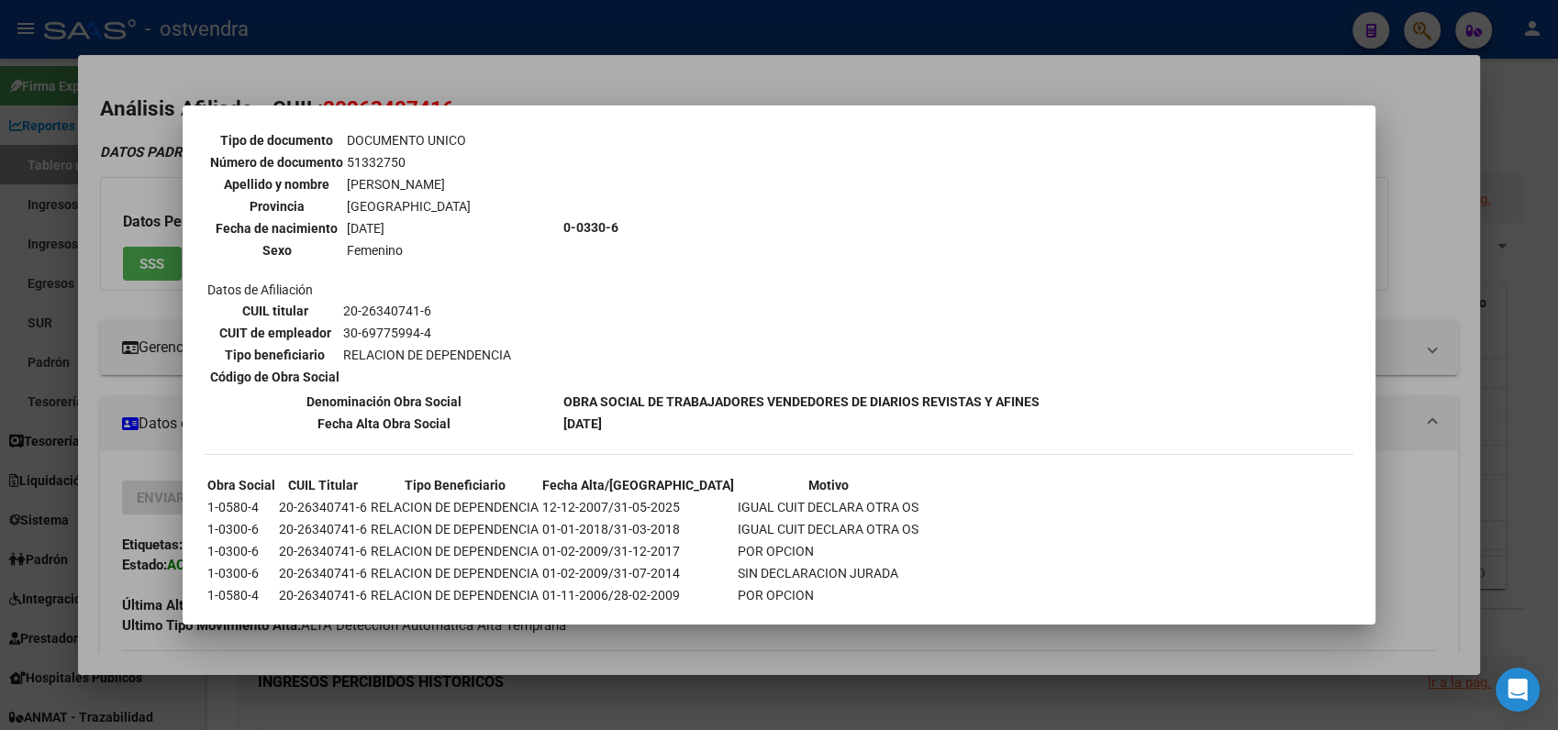
scroll to position [2446, 0]
drag, startPoint x: 608, startPoint y: 480, endPoint x: 697, endPoint y: 479, distance: 89.0
click at [697, 495] on tr "1-0580-4 20-26340741-6 RELACION DE DEPENDENCIA 12-12-2007/31-05-2025 IGUAL CUIT…" at bounding box center [562, 505] width 713 height 20
drag, startPoint x: 697, startPoint y: 479, endPoint x: 676, endPoint y: 496, distance: 27.4
click at [676, 517] on tr "1-0300-6 20-26340741-6 RELACION DE DEPENDENCIA 01-01-2018/31-03-2018 IGUAL CUIT…" at bounding box center [562, 527] width 713 height 20
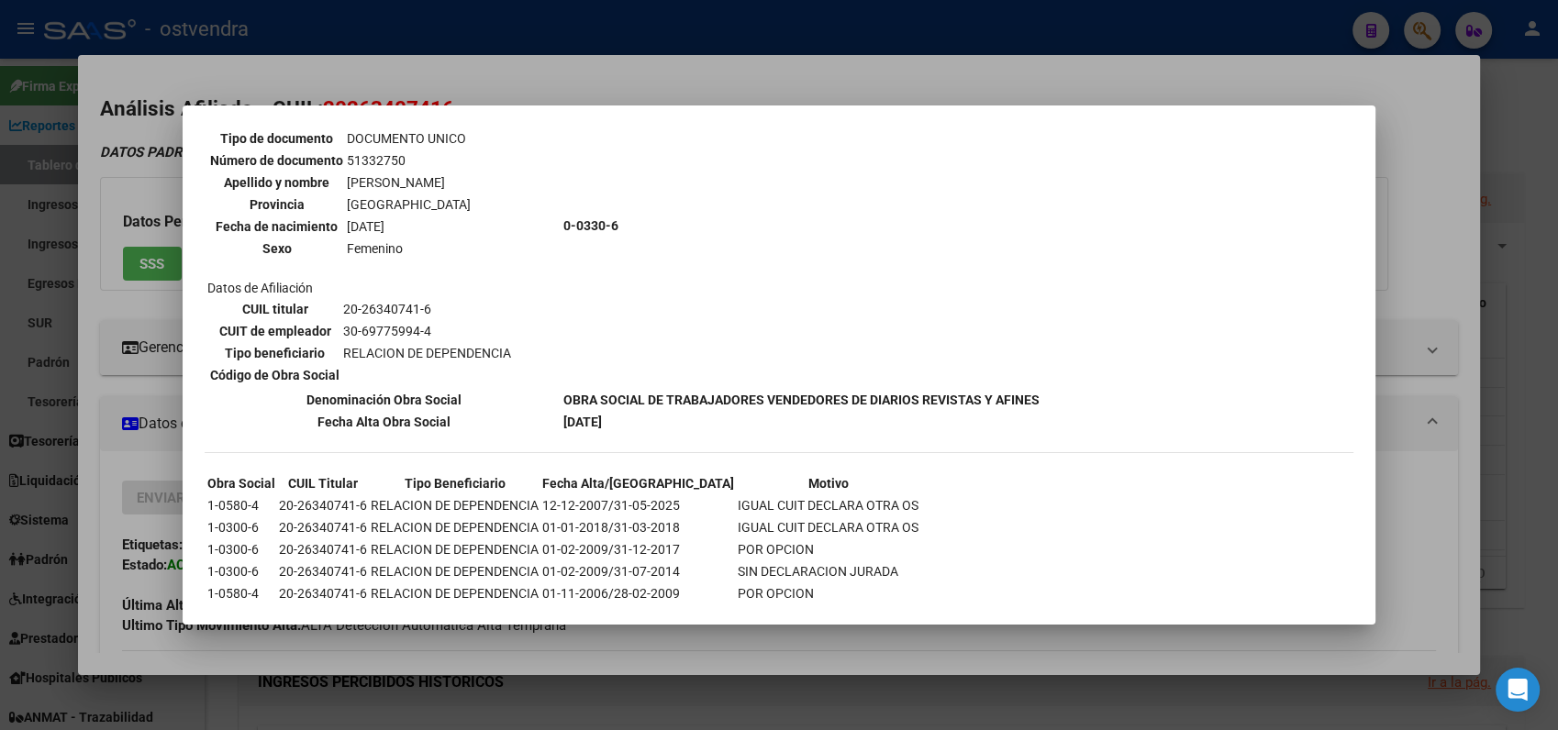
drag, startPoint x: 676, startPoint y: 496, endPoint x: 701, endPoint y: 503, distance: 25.6
click at [701, 517] on tr "1-0300-6 20-26340741-6 RELACION DE DEPENDENCIA 01-01-2018/31-03-2018 IGUAL CUIT…" at bounding box center [562, 527] width 713 height 20
drag, startPoint x: 701, startPoint y: 503, endPoint x: 705, endPoint y: 532, distance: 29.6
click at [705, 532] on tbody "Obra Social CUIL Titular Tipo Beneficiario Fecha Alta/Baja Motivo 1-0580-4 20-2…" at bounding box center [562, 538] width 713 height 130
drag, startPoint x: 705, startPoint y: 532, endPoint x: 698, endPoint y: 563, distance: 31.8
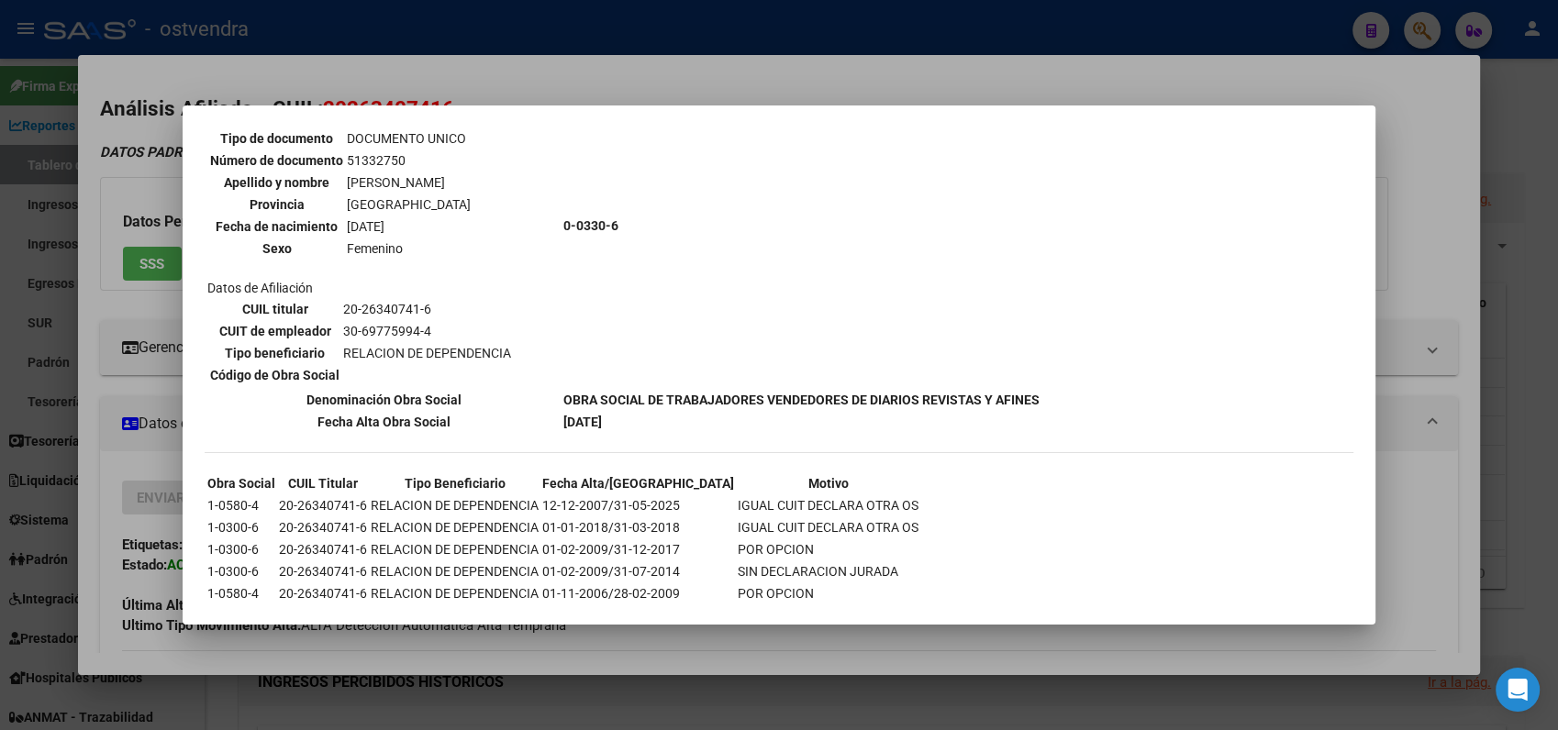
click at [698, 583] on tr "1-0580-4 20-26340741-6 RELACION DE DEPENDENCIA 01-11-2006/28-02-2009 POR OPCION" at bounding box center [562, 593] width 713 height 20
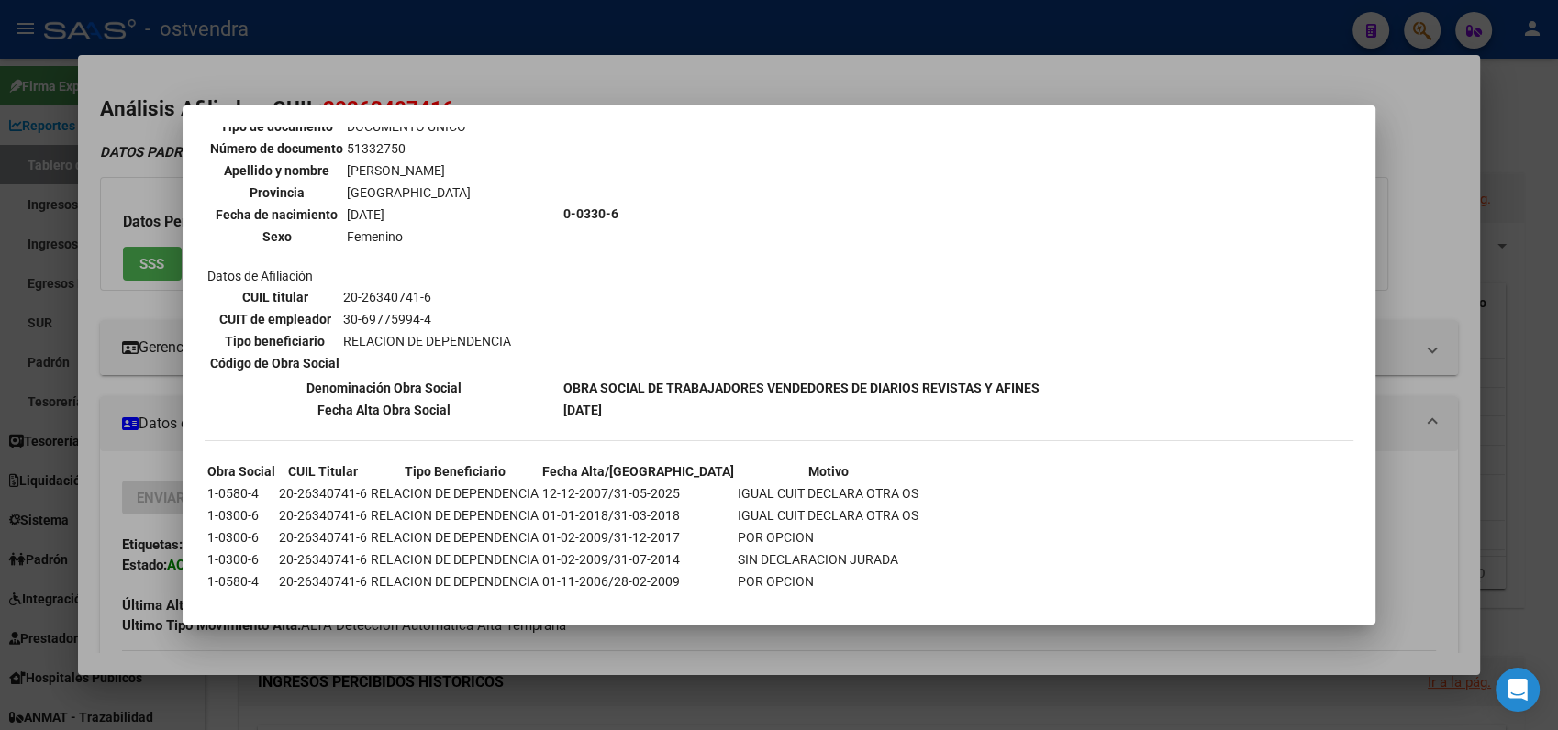
scroll to position [2460, 0]
drag, startPoint x: 214, startPoint y: 460, endPoint x: 266, endPoint y: 453, distance: 52.7
click at [266, 460] on tbody "Obra Social CUIL Titular Tipo Beneficiario Fecha Alta/Baja Motivo 1-0580-4 20-2…" at bounding box center [562, 525] width 713 height 130
drag, startPoint x: 556, startPoint y: 386, endPoint x: 664, endPoint y: 386, distance: 108.3
click at [664, 398] on tr "Fecha Alta Obra Social 01-06-2025" at bounding box center [623, 408] width 834 height 20
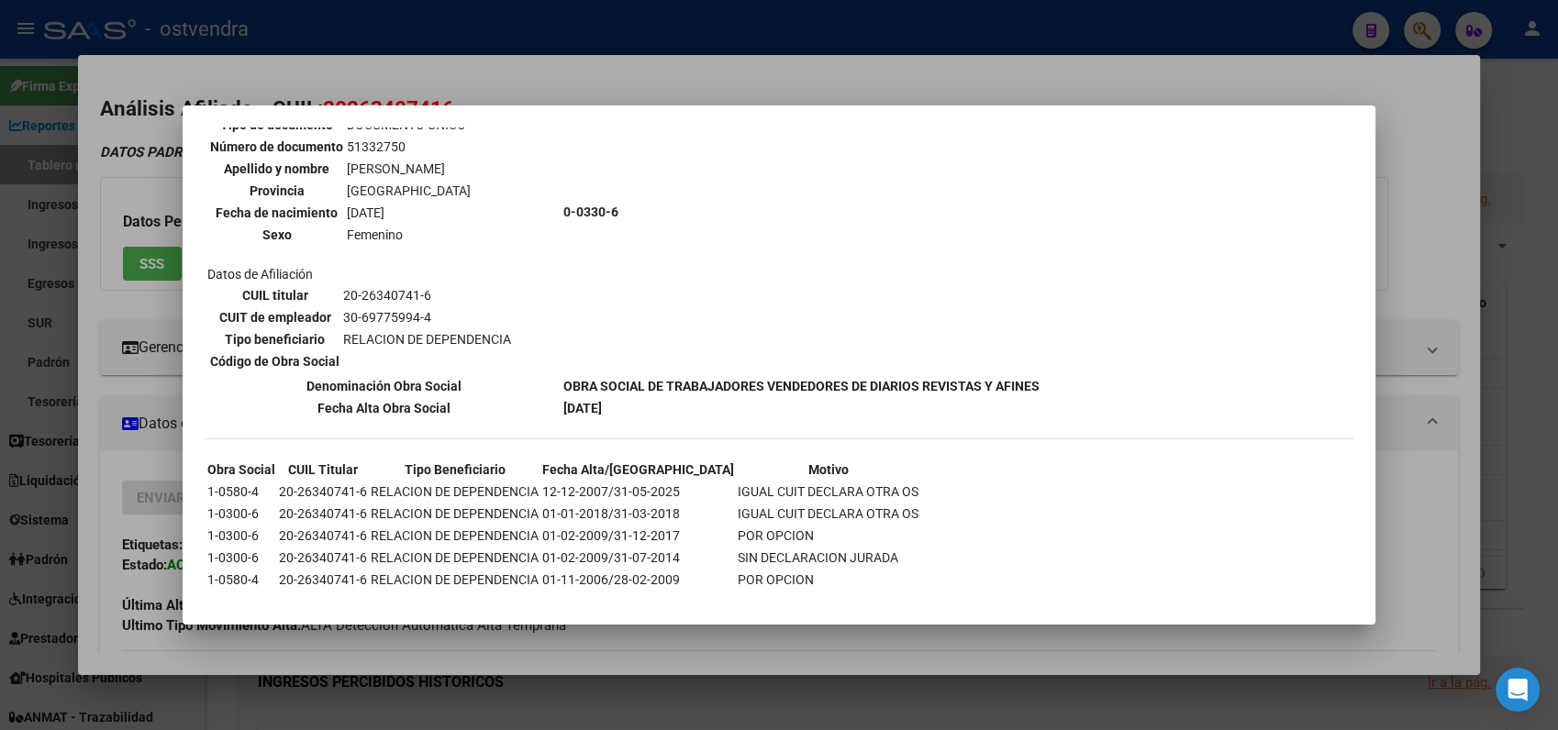
drag, startPoint x: 664, startPoint y: 386, endPoint x: 681, endPoint y: 458, distance: 73.4
click at [681, 482] on tr "1-0580-4 20-26340741-6 RELACION DE DEPENDENCIA 12-12-2007/31-05-2025 IGUAL CUIT…" at bounding box center [562, 492] width 713 height 20
drag, startPoint x: 206, startPoint y: 461, endPoint x: 273, endPoint y: 460, distance: 67.0
click at [273, 482] on td "1-0580-4" at bounding box center [241, 492] width 70 height 20
copy td "1-0580-4"
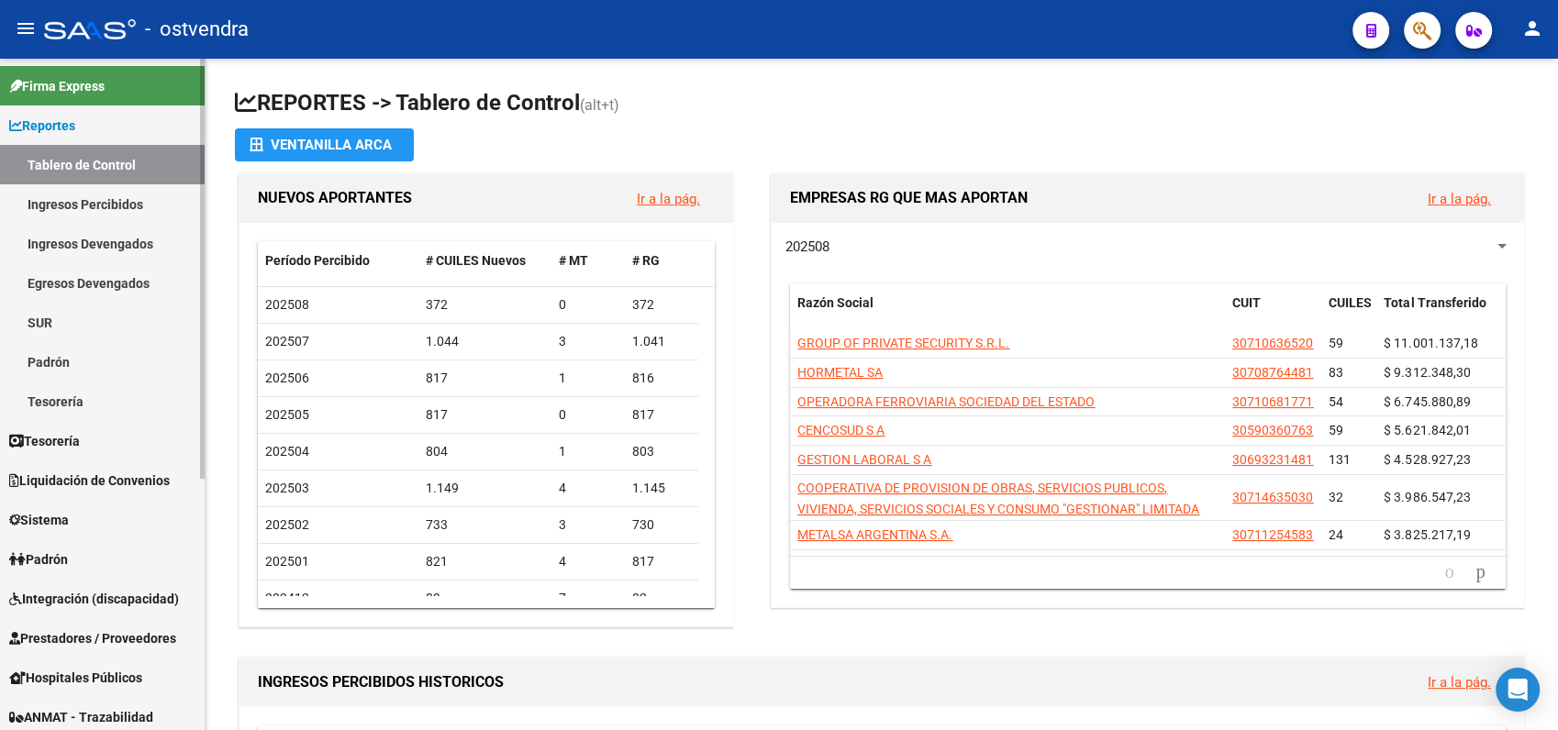
click at [58, 480] on span "Liquidación de Convenios" at bounding box center [89, 481] width 161 height 20
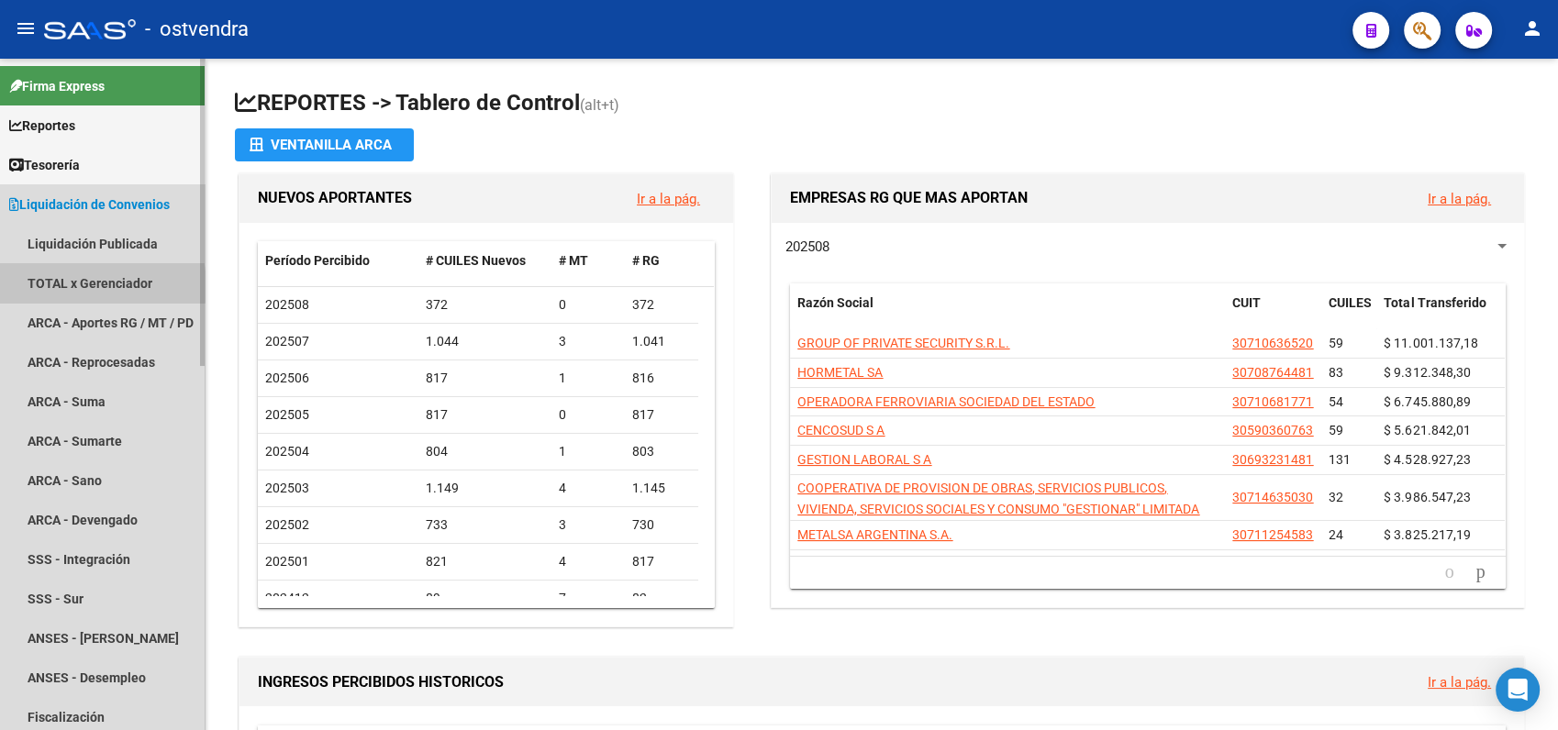
click at [68, 286] on link "TOTAL x Gerenciador" at bounding box center [102, 282] width 205 height 39
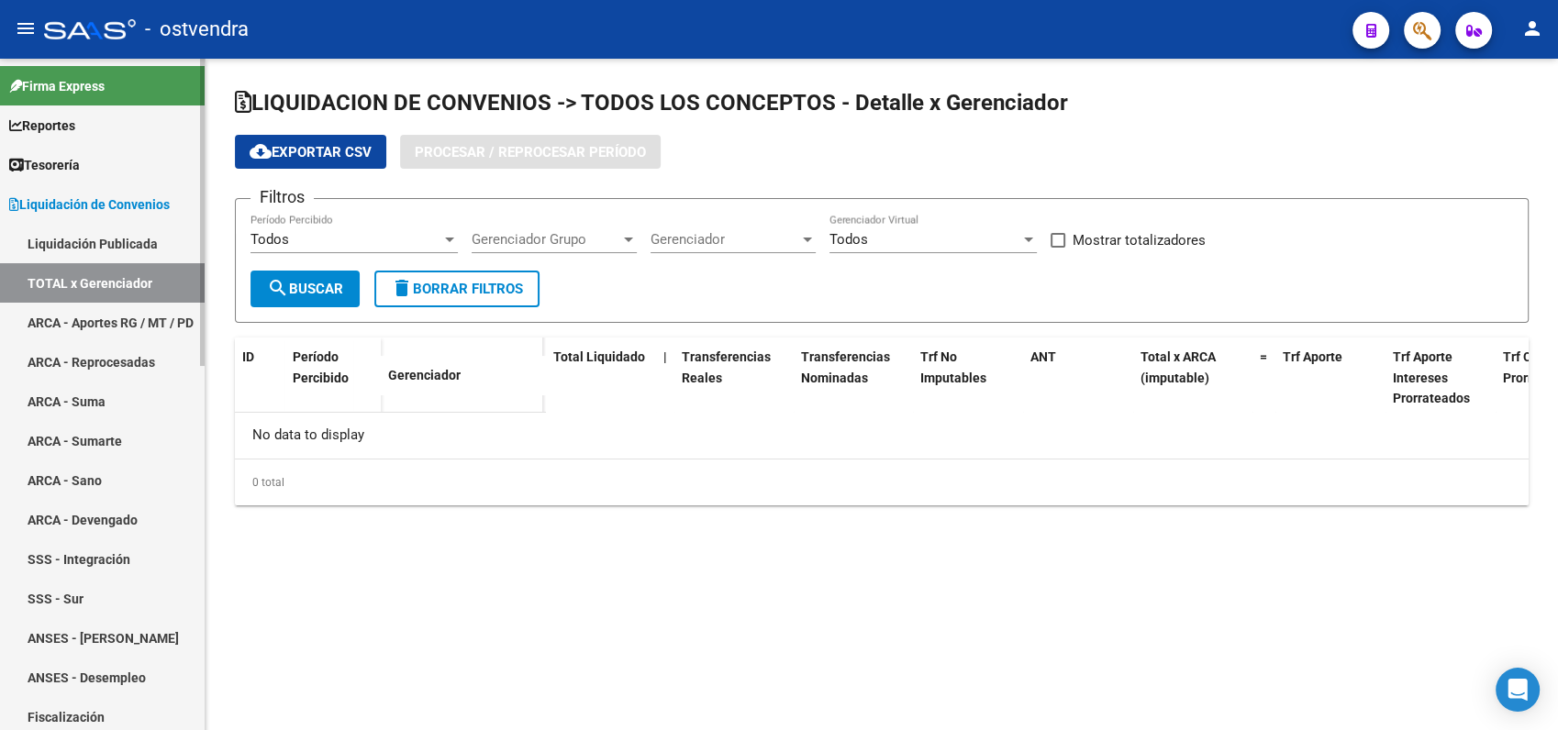
checkbox input "true"
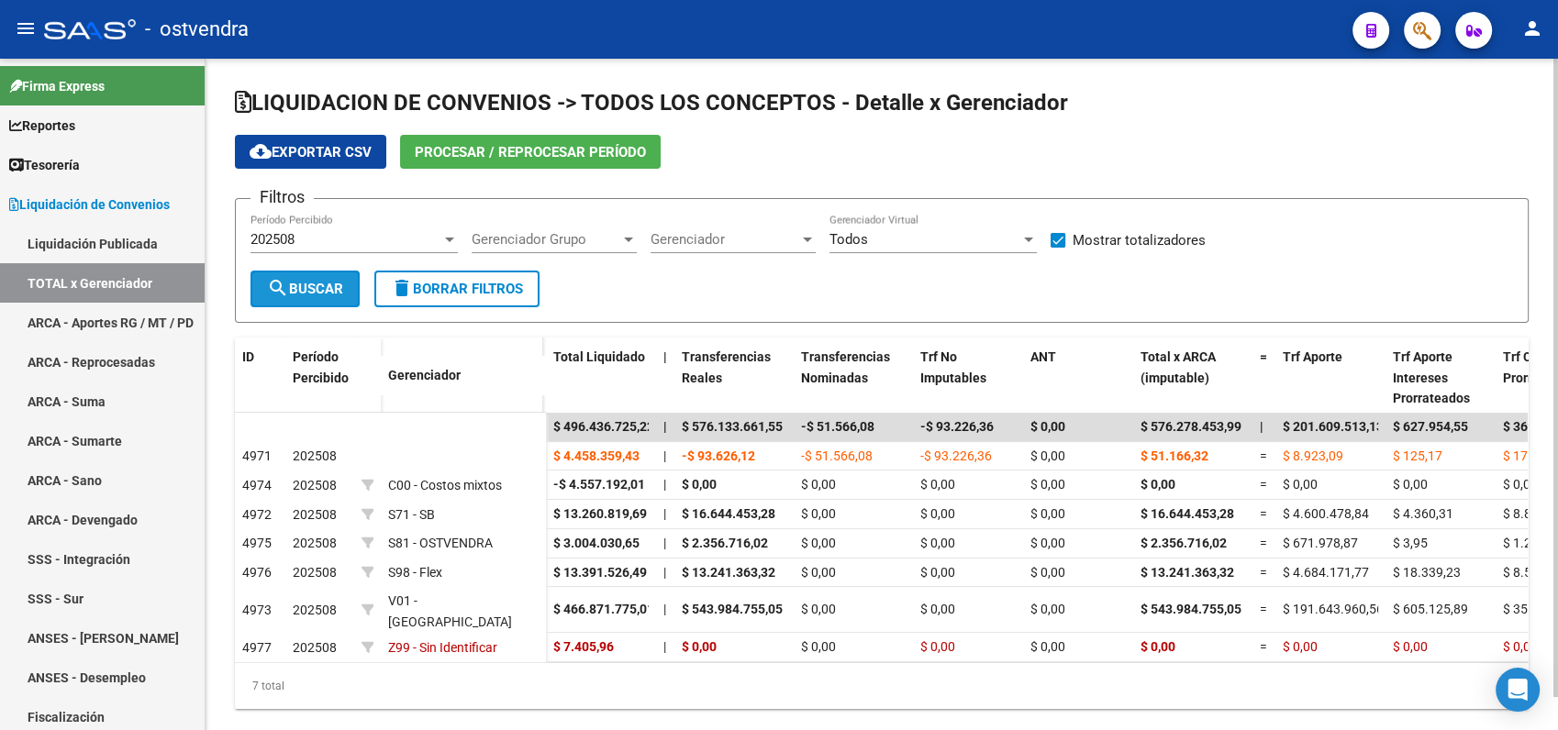
click at [326, 283] on span "search Buscar" at bounding box center [305, 289] width 76 height 17
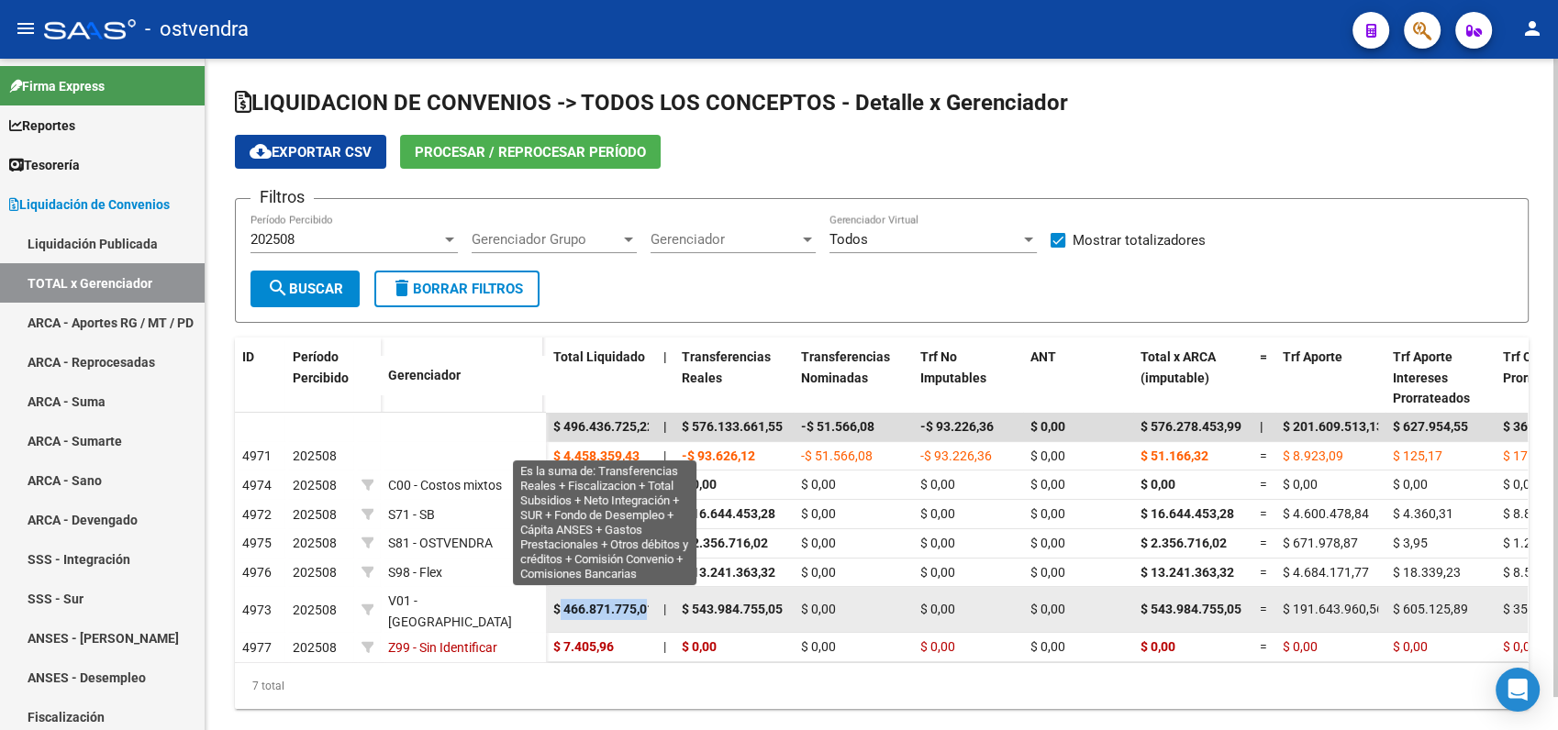
scroll to position [0, 6]
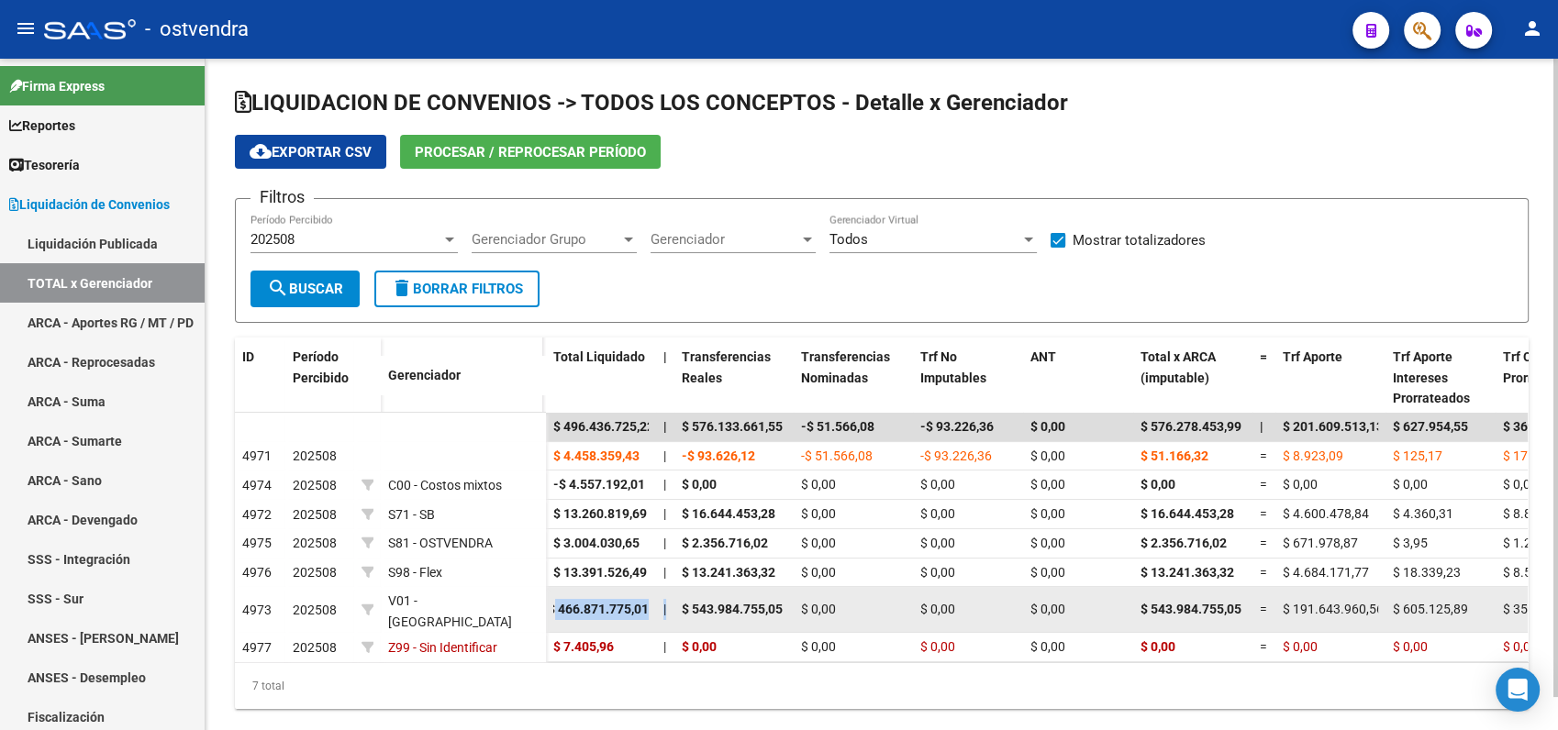
drag, startPoint x: 561, startPoint y: 598, endPoint x: 669, endPoint y: 595, distance: 107.4
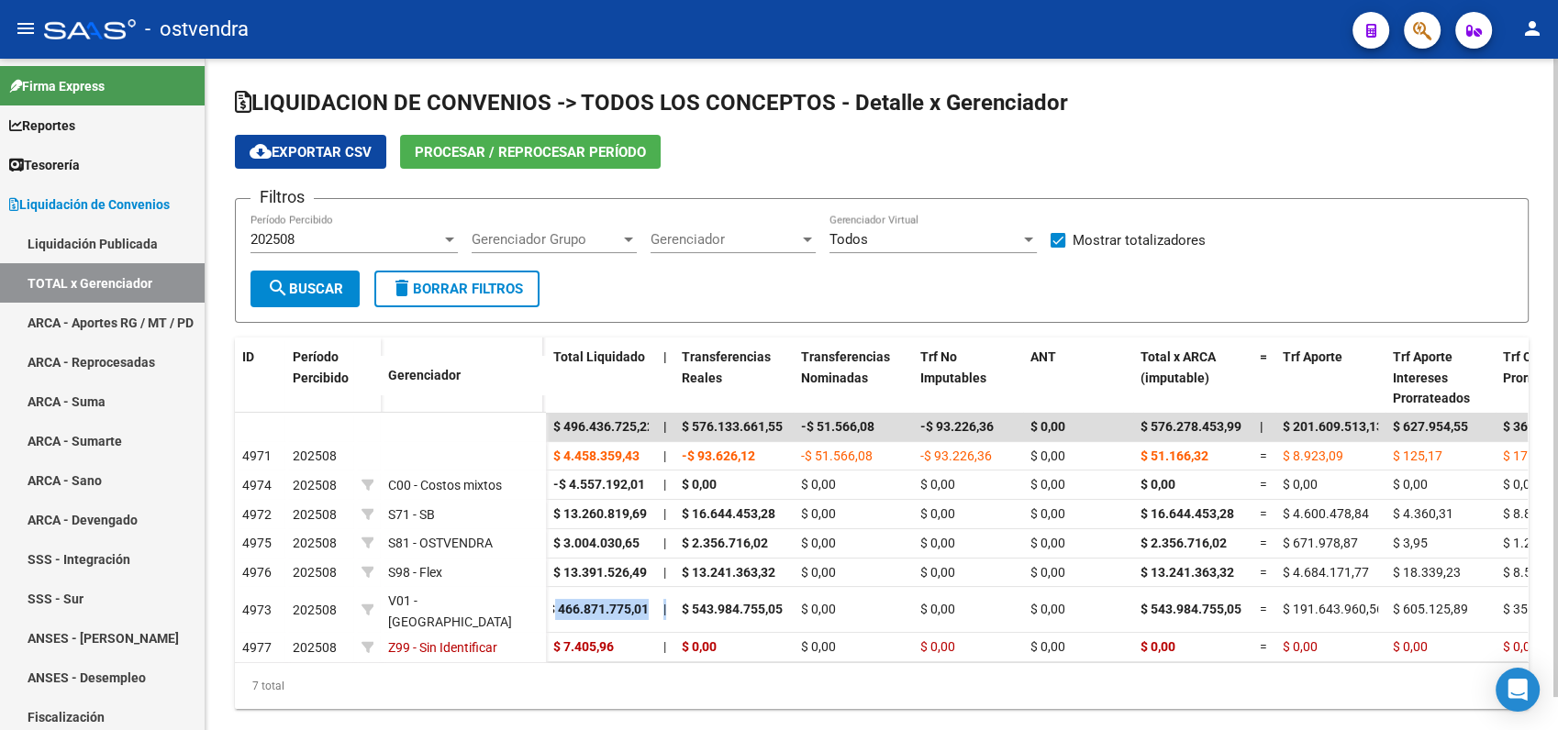
click at [492, 156] on span "Procesar / Reprocesar período" at bounding box center [530, 152] width 231 height 17
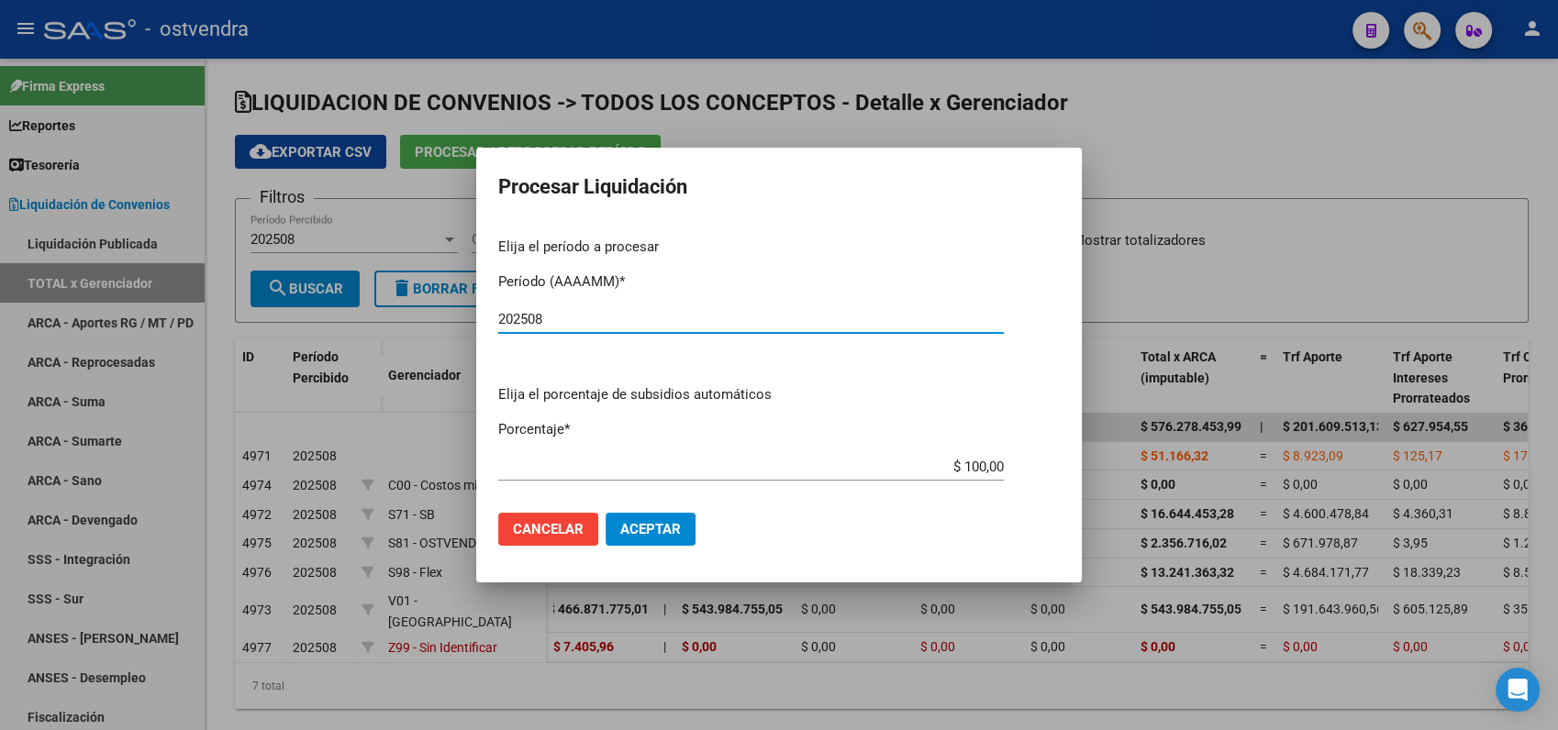
type input "202508"
click at [631, 527] on span "Aceptar" at bounding box center [650, 529] width 61 height 17
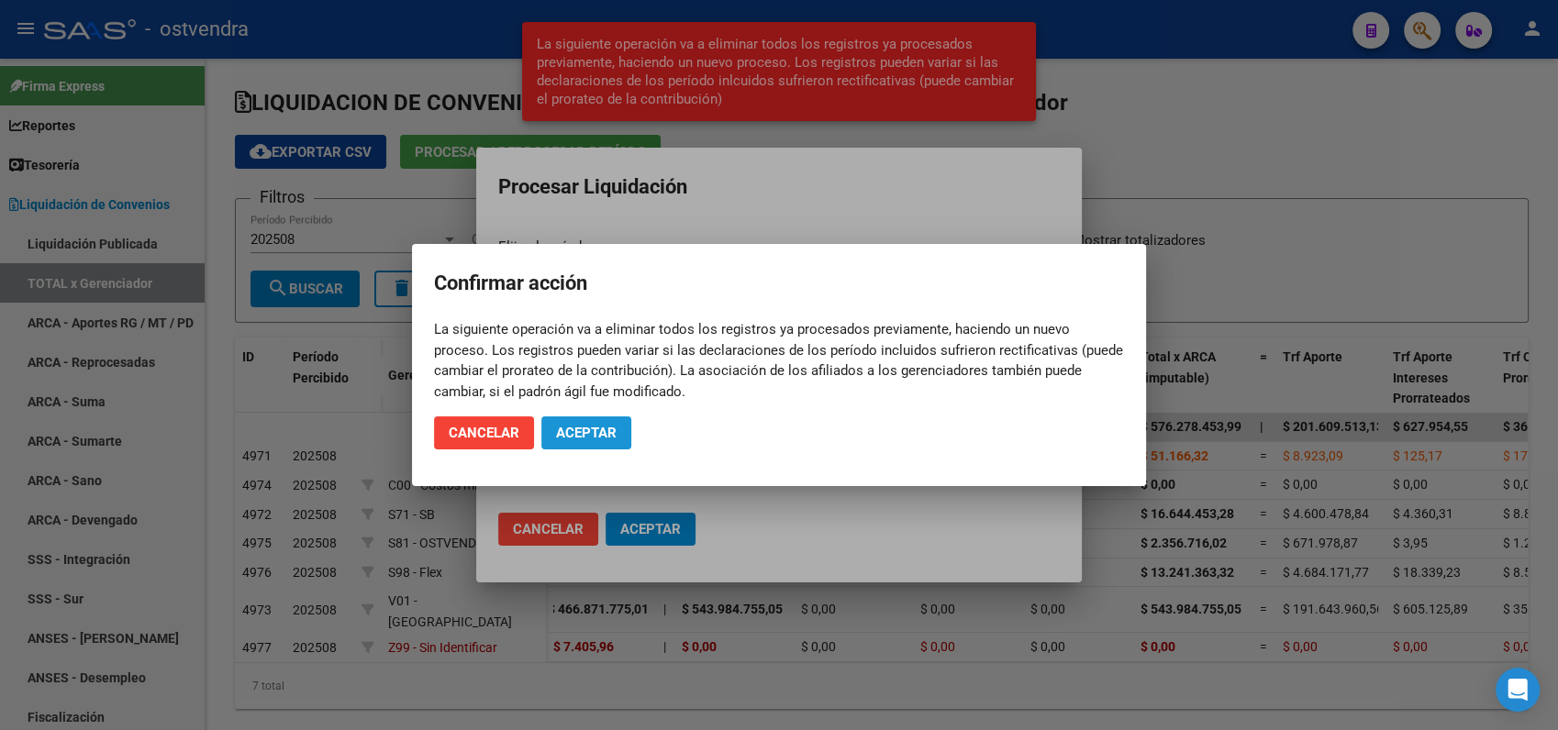
click at [598, 442] on button "Aceptar" at bounding box center [586, 433] width 90 height 33
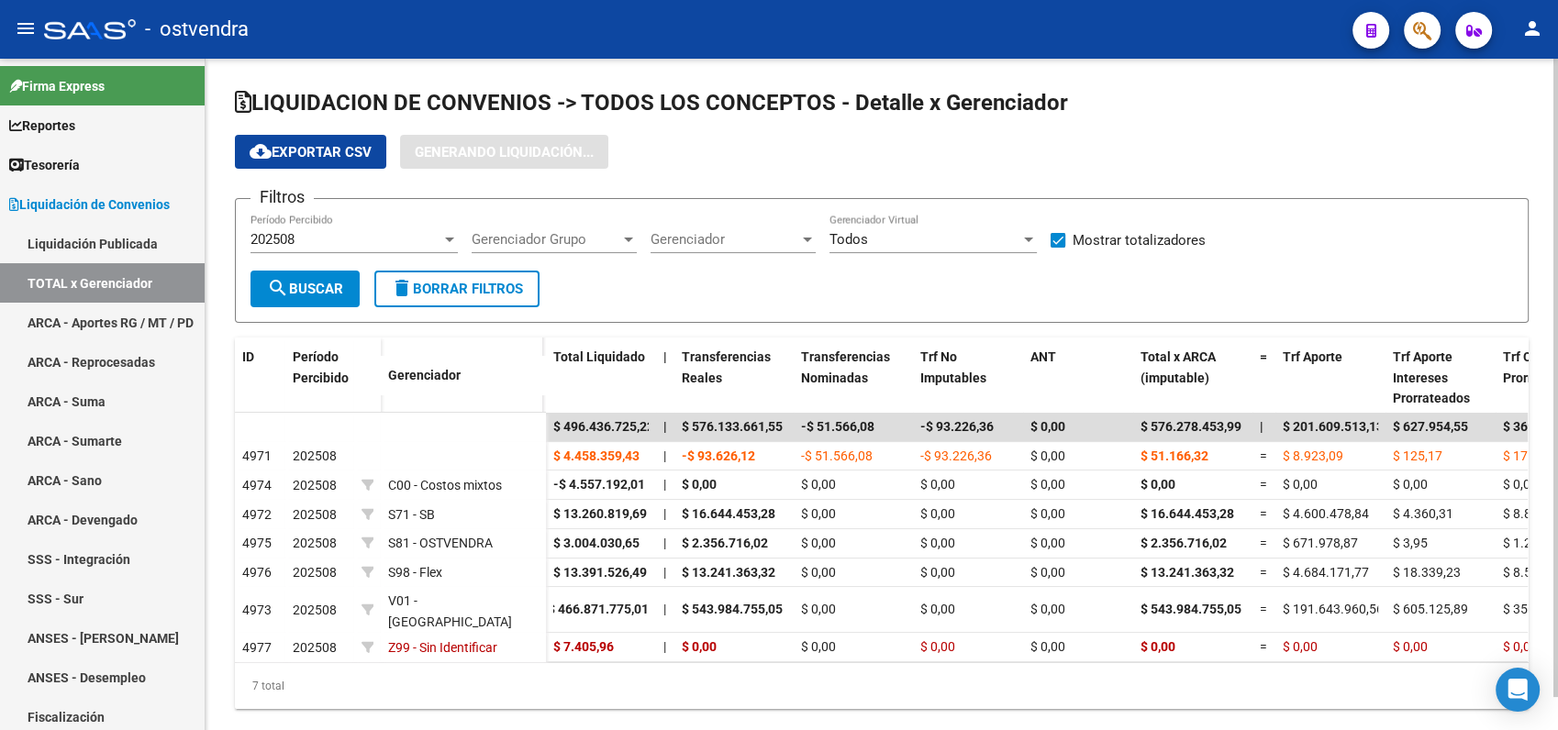
click at [306, 315] on form "Filtros 202508 Período Percibido Gerenciador Grupo Gerenciador Grupo Gerenciado…" at bounding box center [882, 260] width 1294 height 125
click at [306, 279] on button "search Buscar" at bounding box center [304, 289] width 109 height 37
click at [313, 295] on span "search Buscar" at bounding box center [305, 289] width 76 height 17
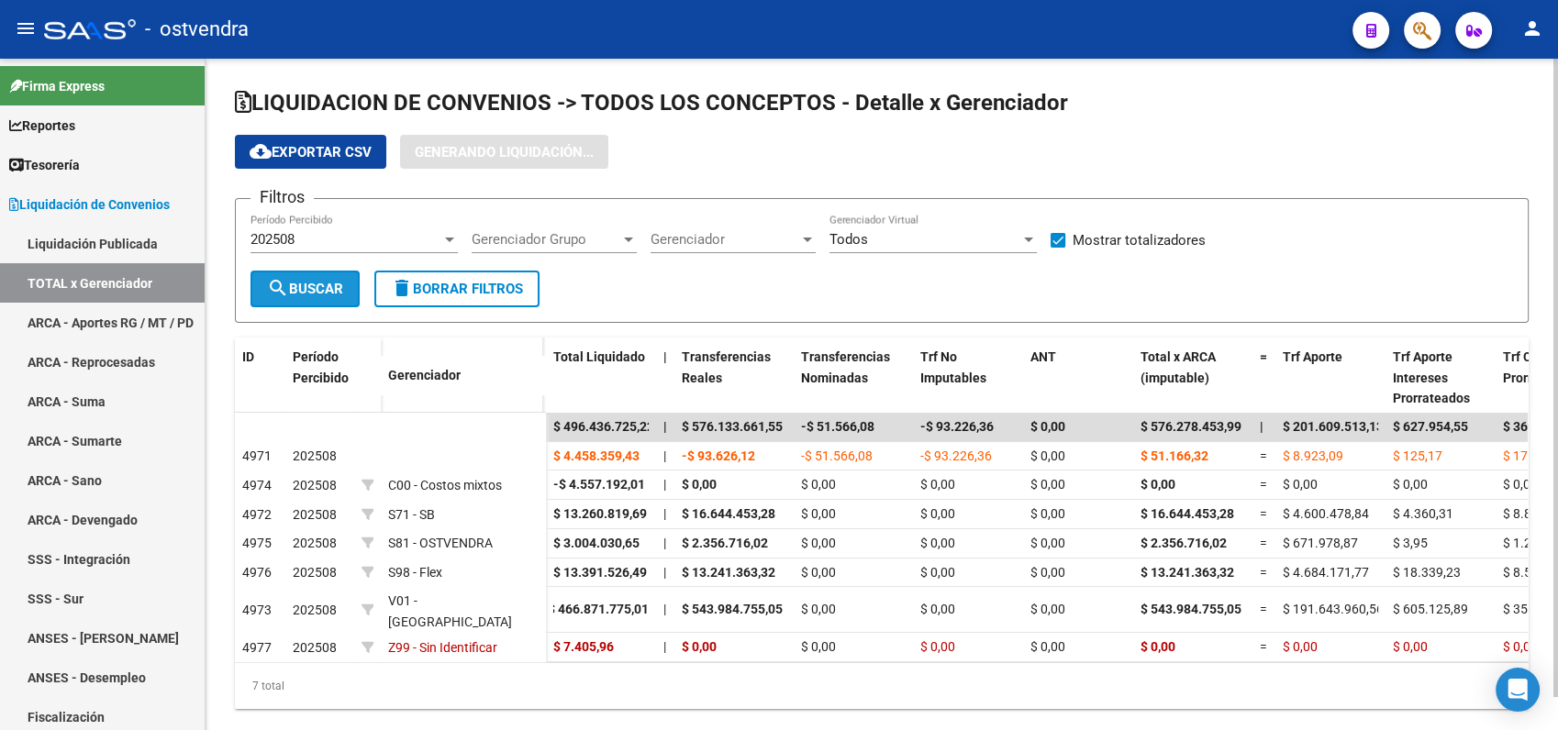
click at [313, 295] on span "search Buscar" at bounding box center [305, 289] width 76 height 17
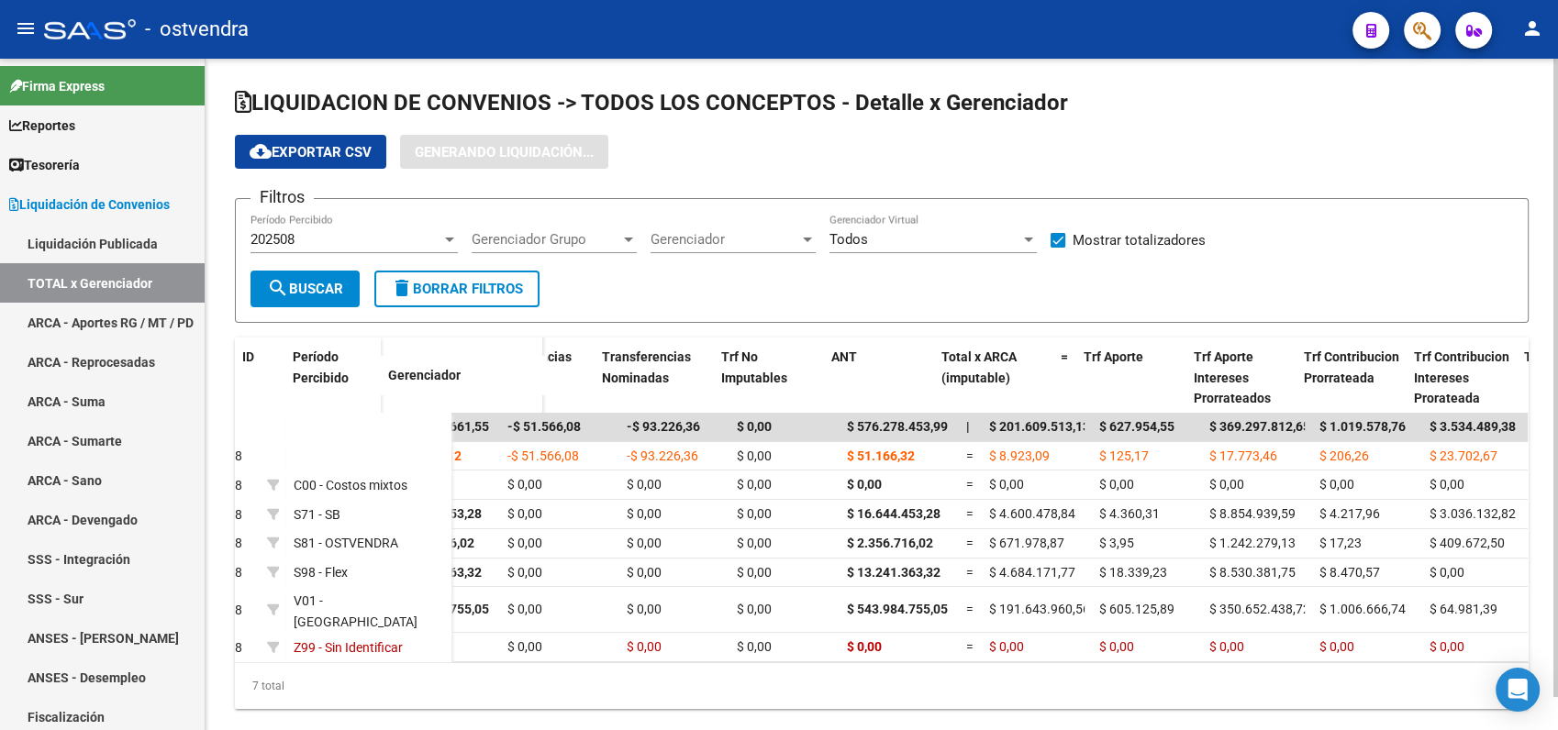
scroll to position [0, 0]
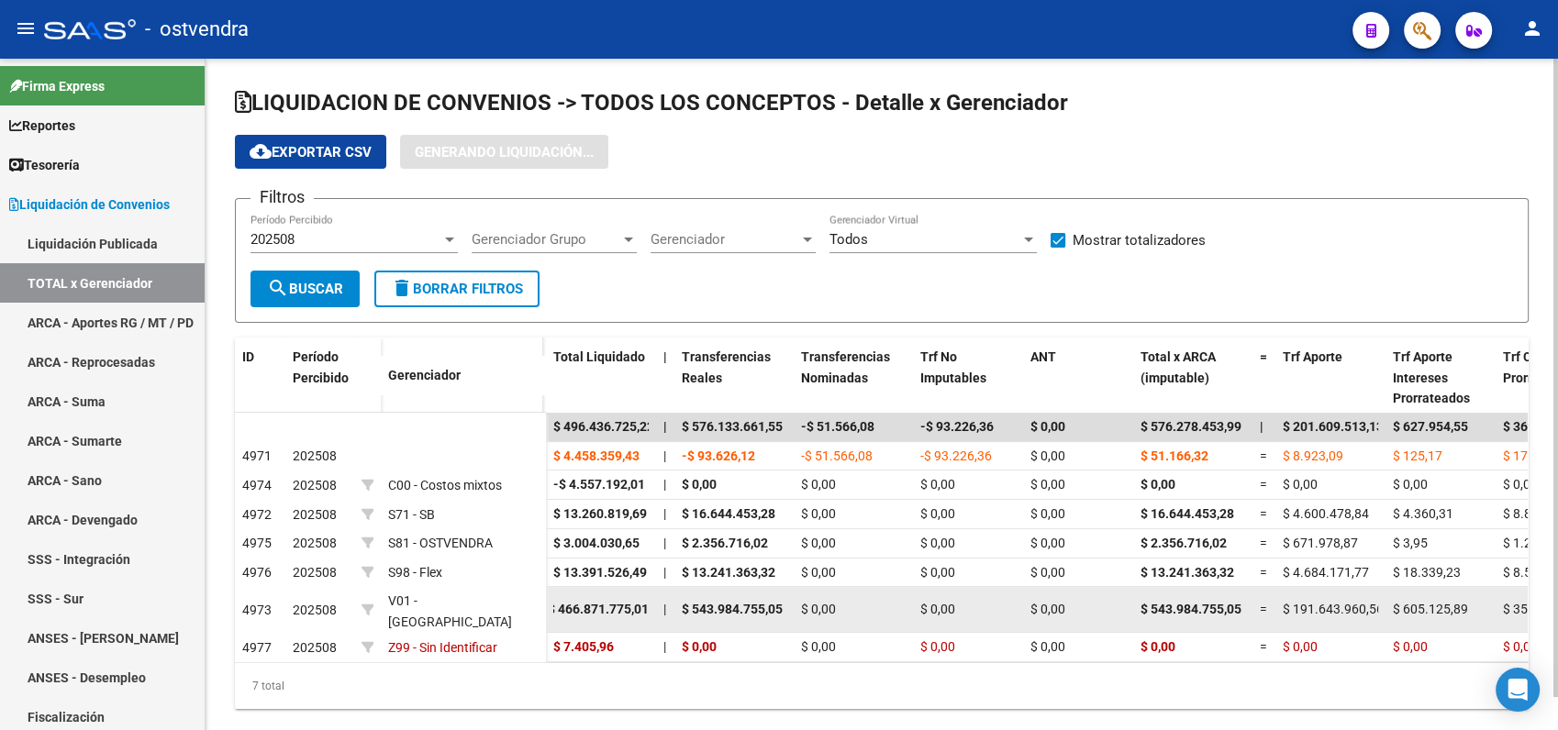
drag, startPoint x: 684, startPoint y: 597, endPoint x: 827, endPoint y: 590, distance: 142.4
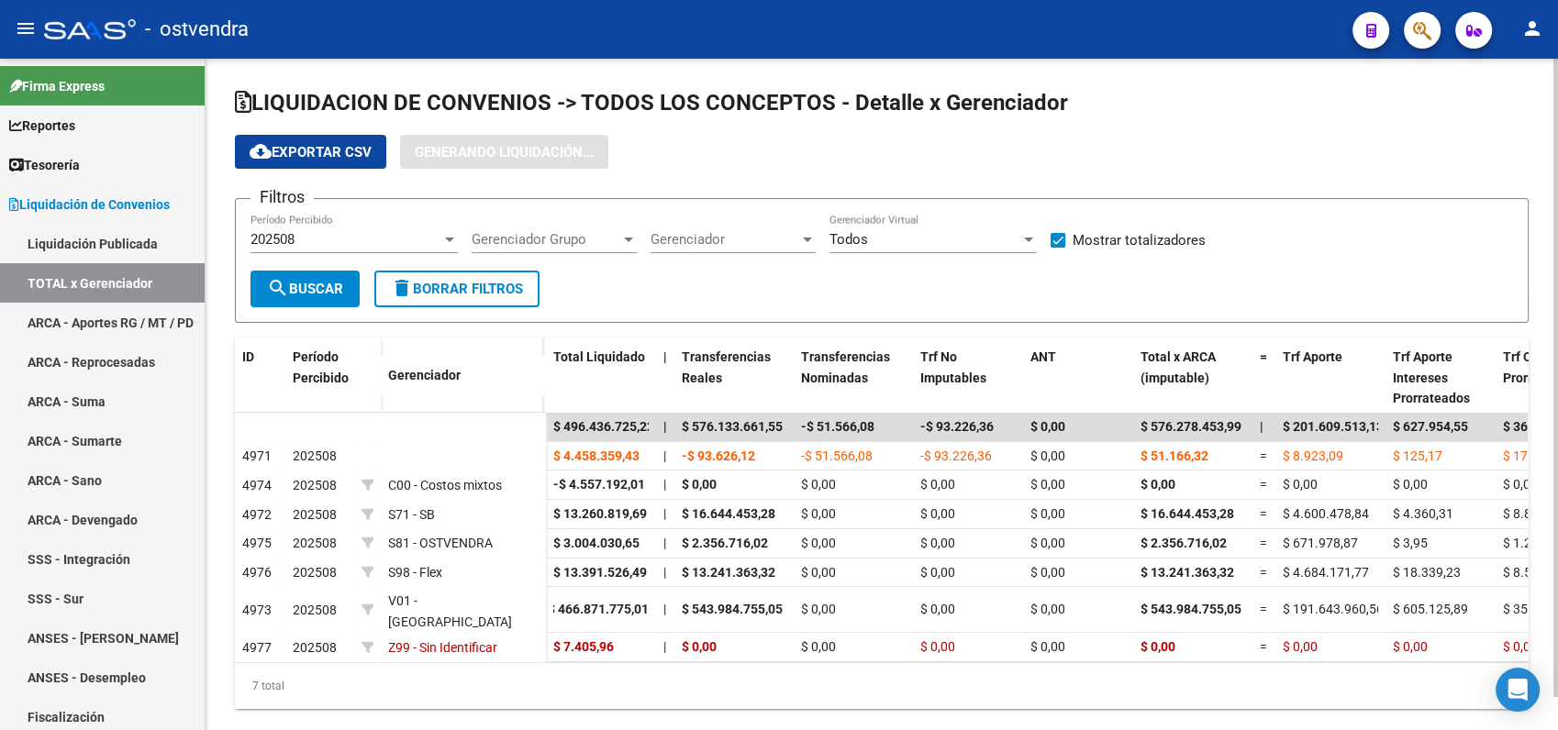
click at [305, 285] on span "search Buscar" at bounding box center [305, 289] width 76 height 17
click at [306, 284] on span "search Buscar" at bounding box center [305, 289] width 76 height 17
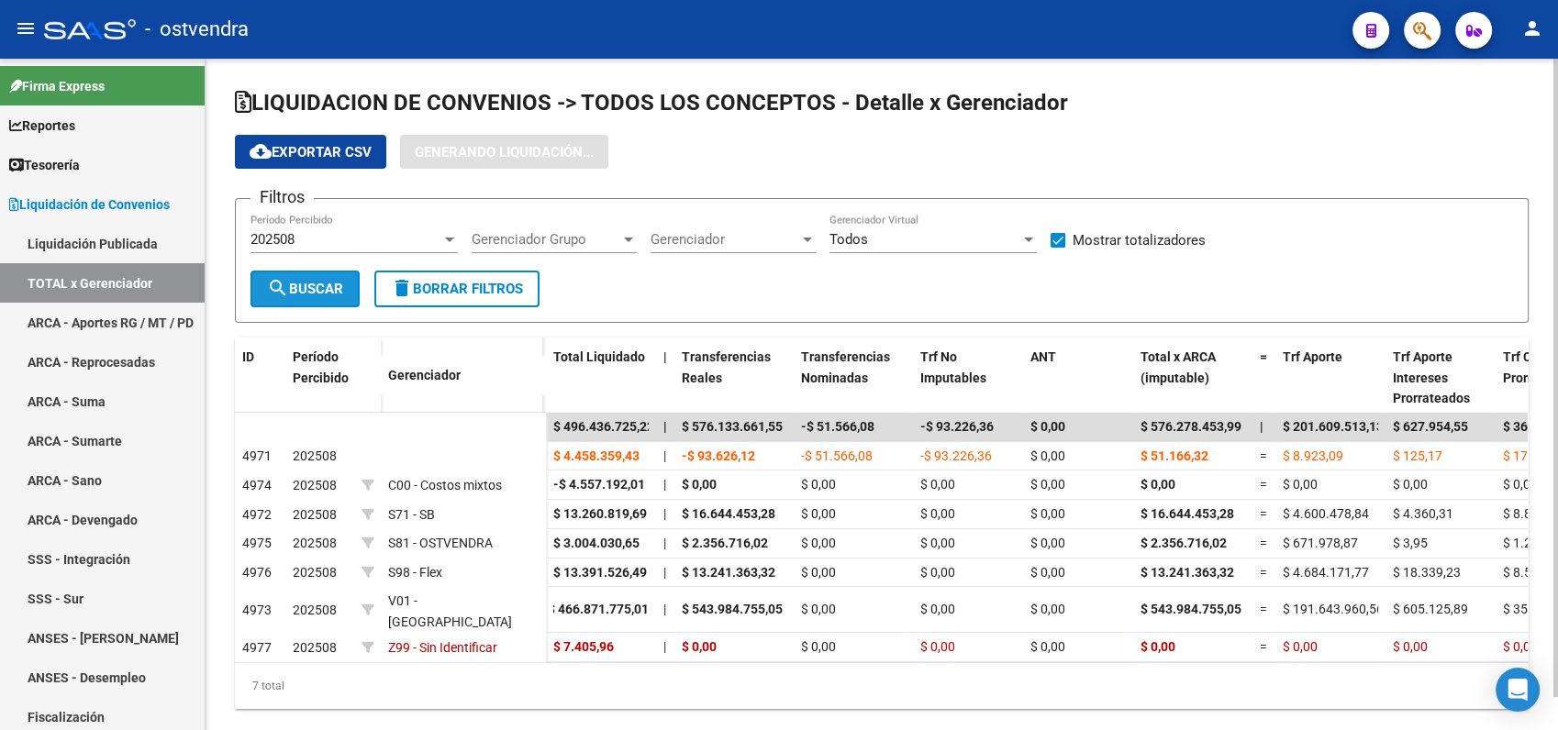
click at [306, 284] on span "search Buscar" at bounding box center [305, 289] width 76 height 17
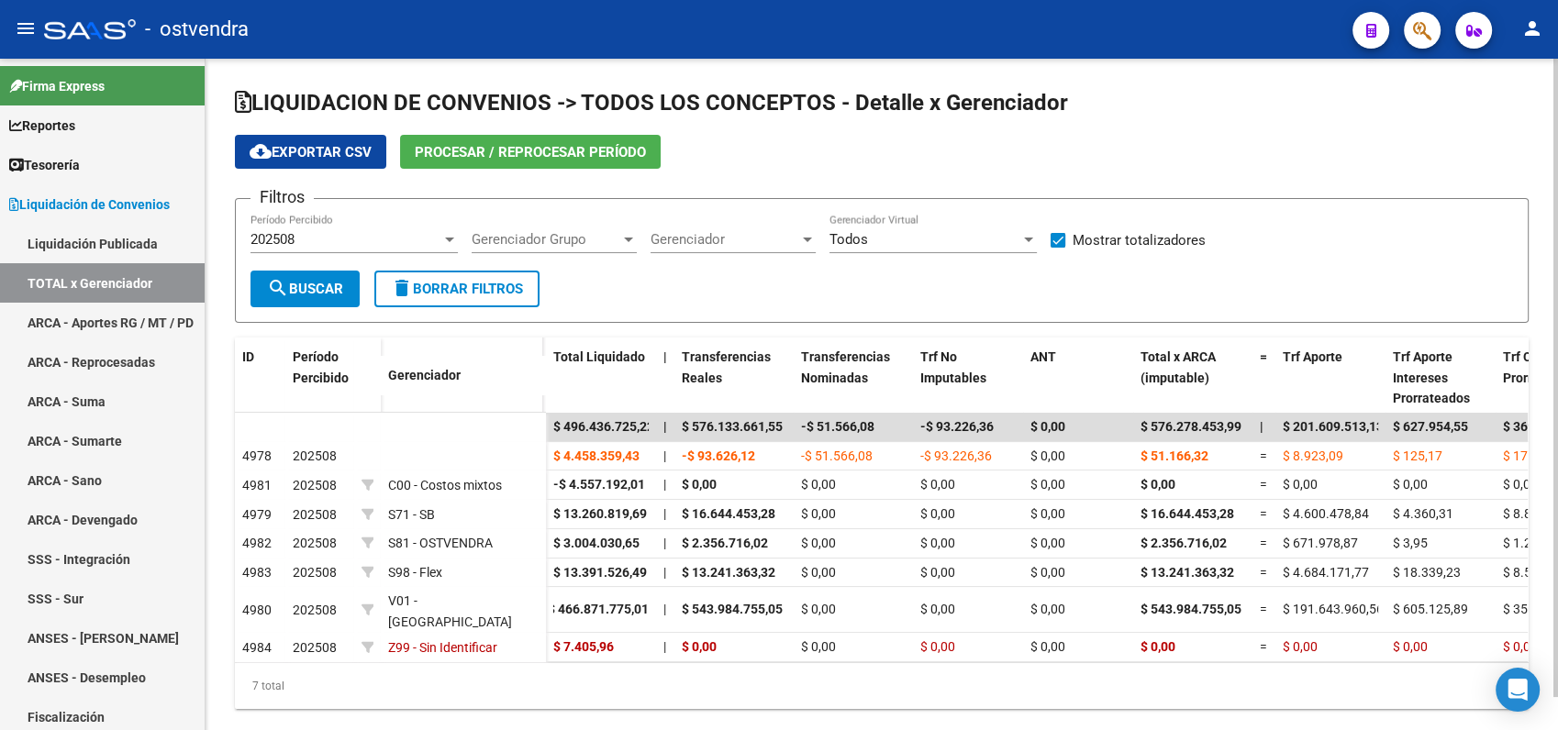
click at [306, 284] on span "search Buscar" at bounding box center [305, 289] width 76 height 17
click at [307, 286] on span "search Buscar" at bounding box center [305, 289] width 76 height 17
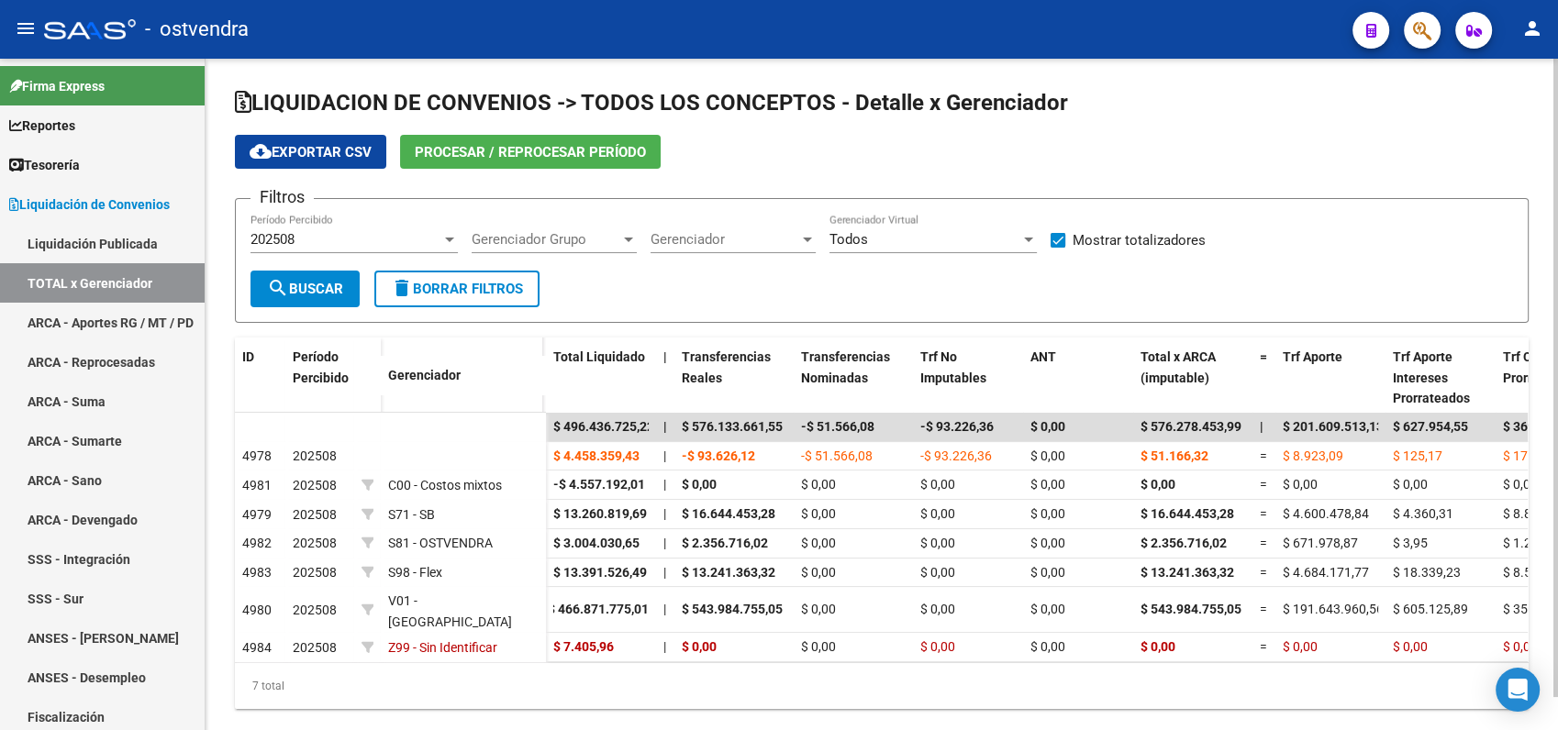
click at [307, 286] on span "search Buscar" at bounding box center [305, 289] width 76 height 17
click at [505, 163] on button "Procesar / Reprocesar período" at bounding box center [530, 152] width 261 height 34
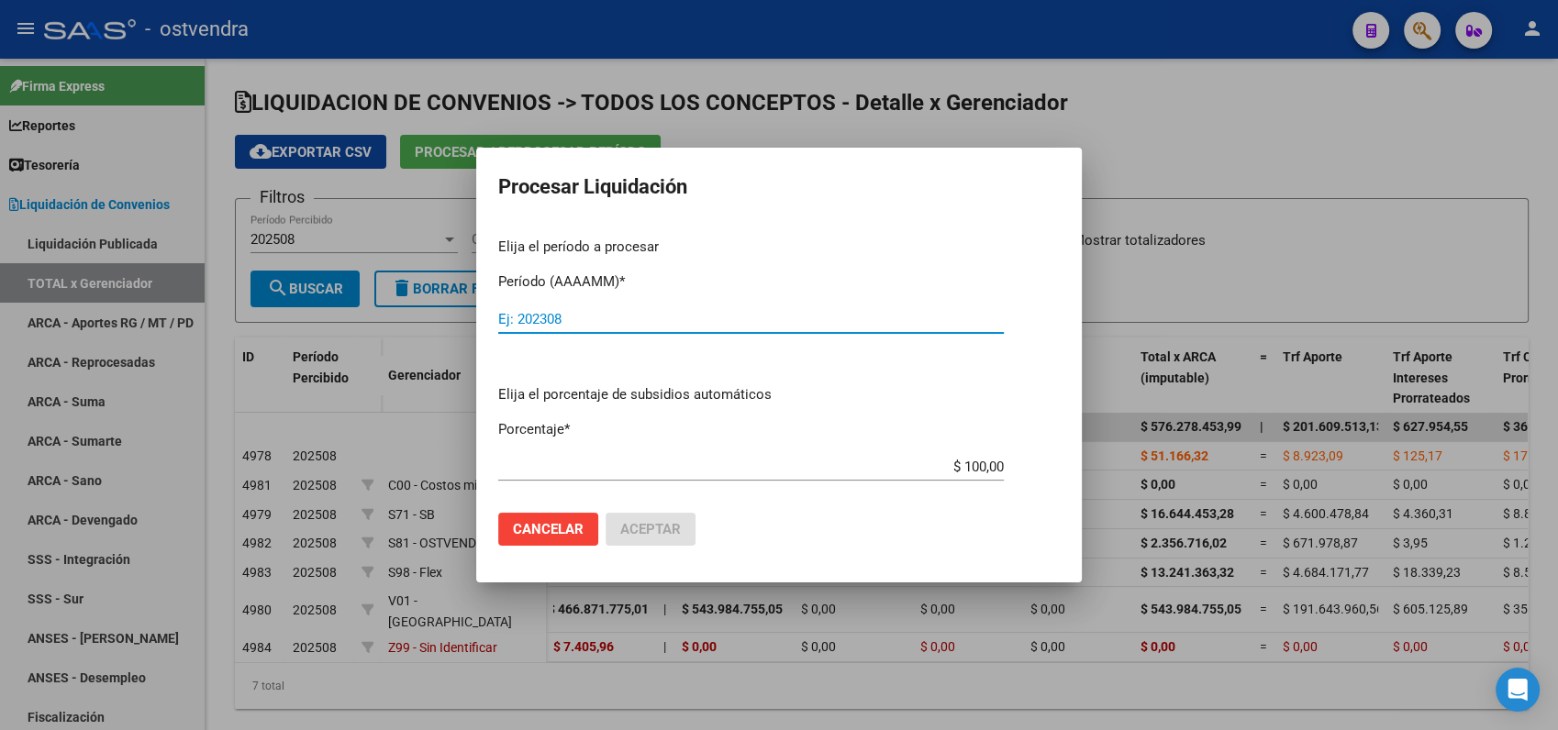
click at [312, 289] on div at bounding box center [779, 365] width 1558 height 730
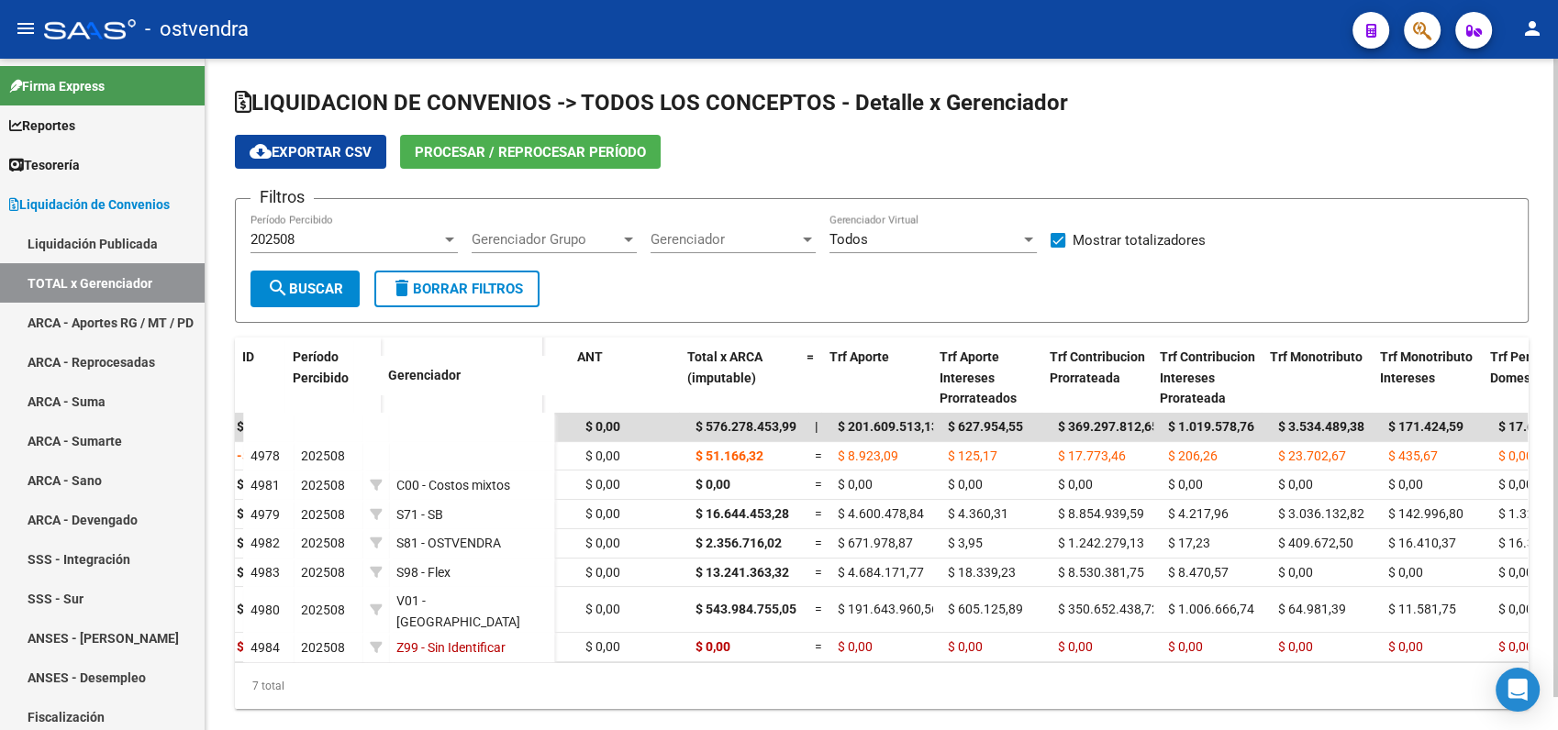
scroll to position [0, 606]
